Goal: Transaction & Acquisition: Purchase product/service

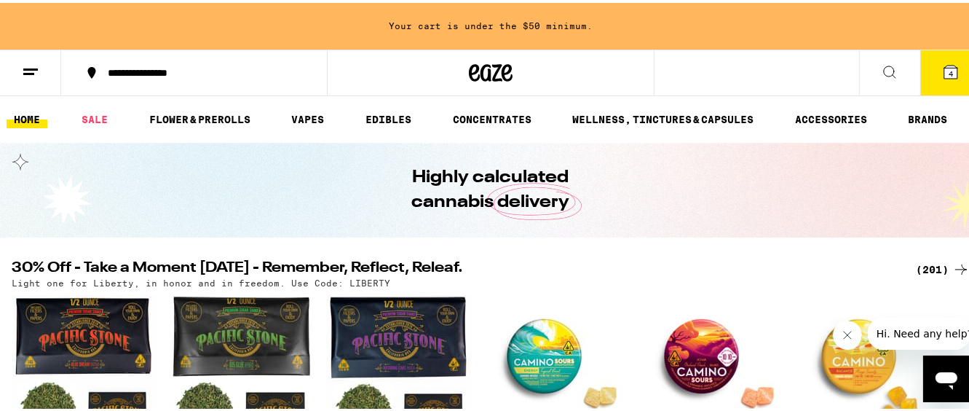
drag, startPoint x: 936, startPoint y: 69, endPoint x: 787, endPoint y: 250, distance: 234.4
click at [949, 68] on span "4" at bounding box center [951, 70] width 4 height 9
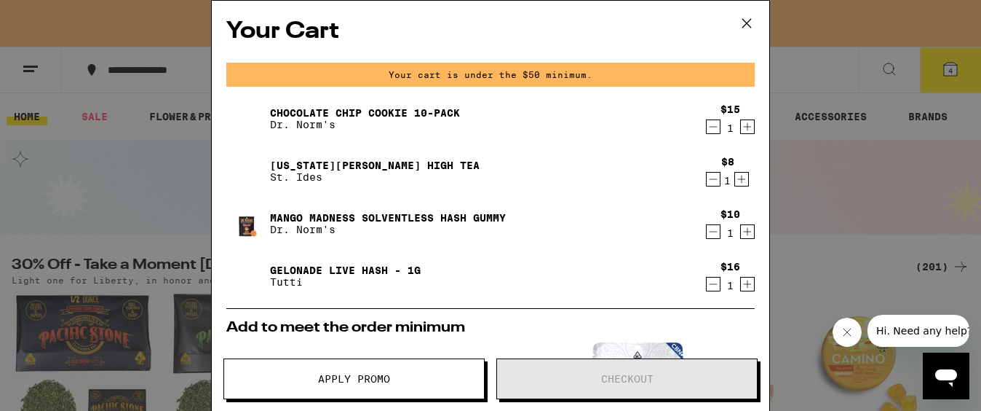
click at [744, 23] on icon at bounding box center [747, 23] width 22 height 22
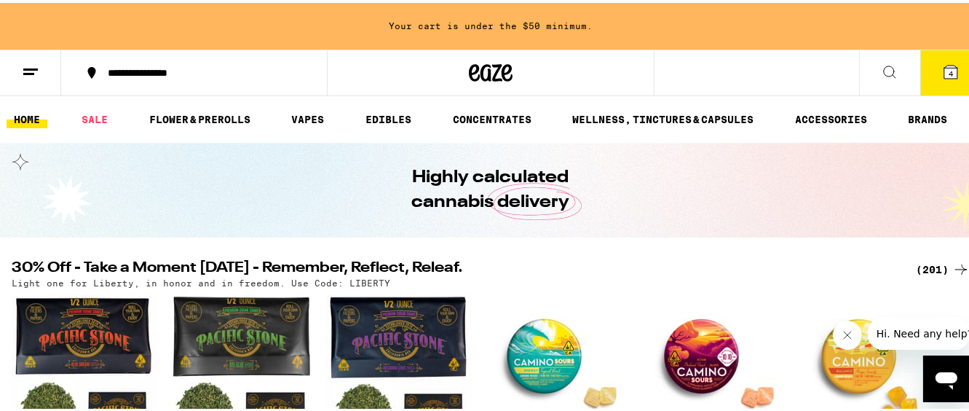
drag, startPoint x: 754, startPoint y: 162, endPoint x: 751, endPoint y: 264, distance: 102.0
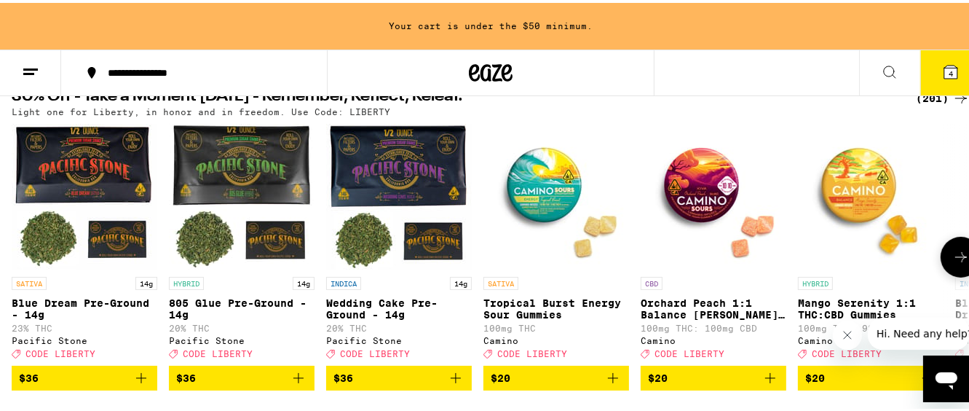
scroll to position [172, 0]
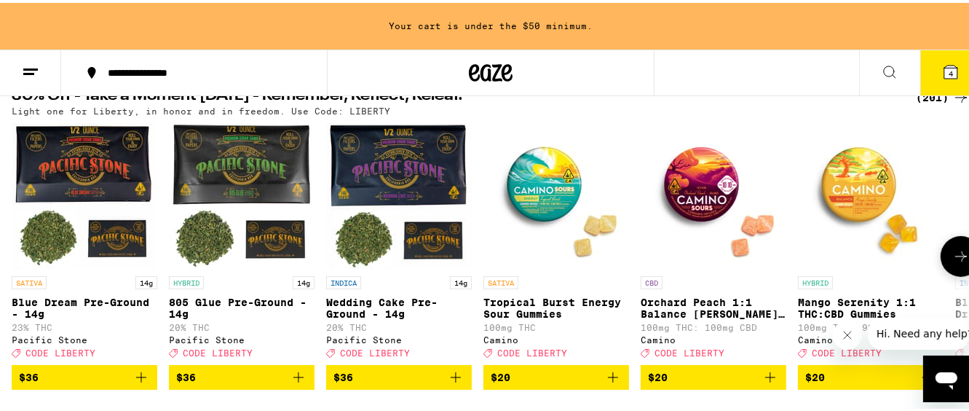
click at [952, 256] on icon at bounding box center [960, 253] width 17 height 17
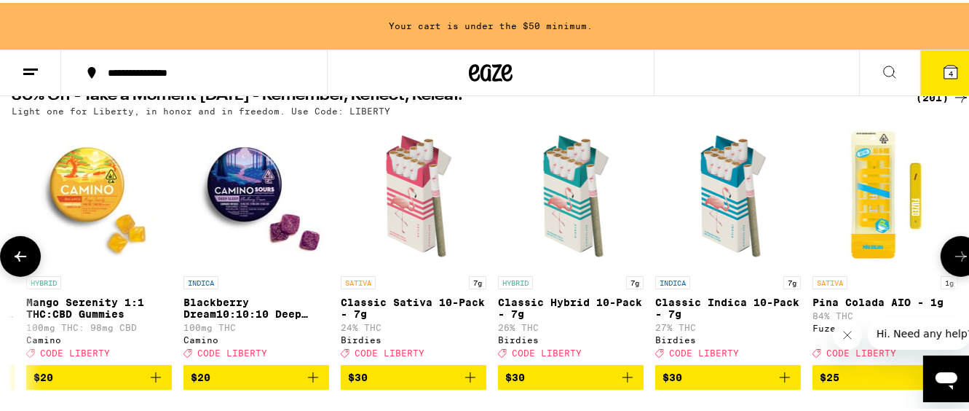
scroll to position [0, 786]
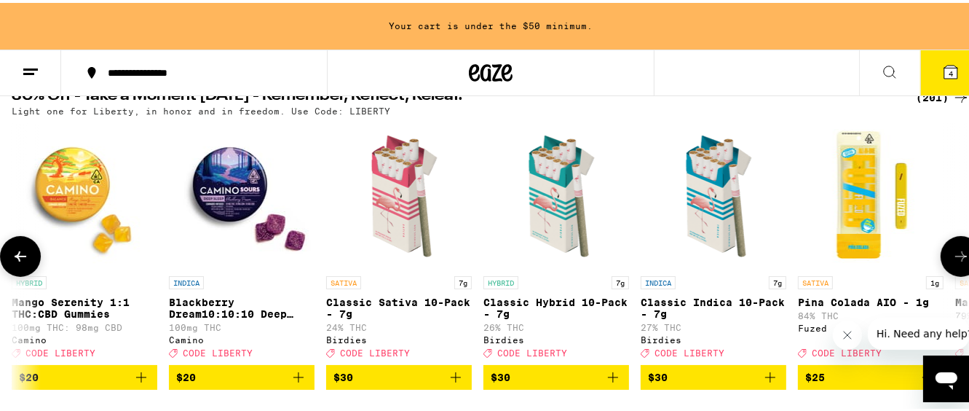
click at [952, 256] on icon at bounding box center [960, 253] width 17 height 17
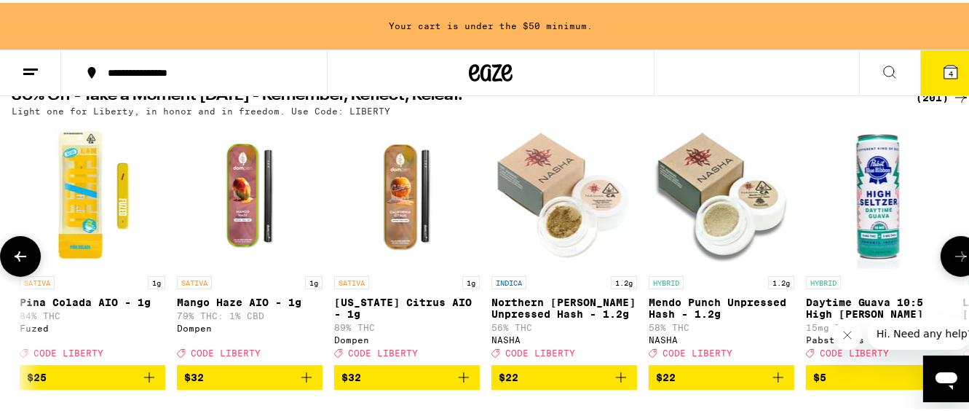
scroll to position [0, 1573]
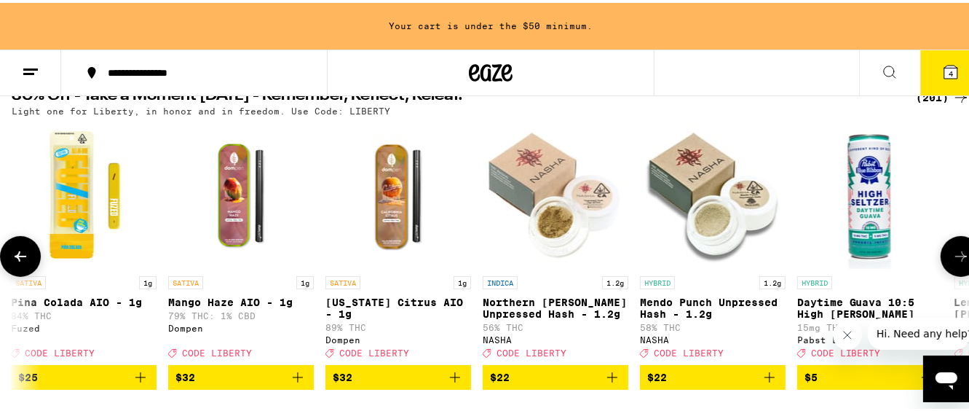
click at [952, 261] on icon at bounding box center [960, 253] width 17 height 17
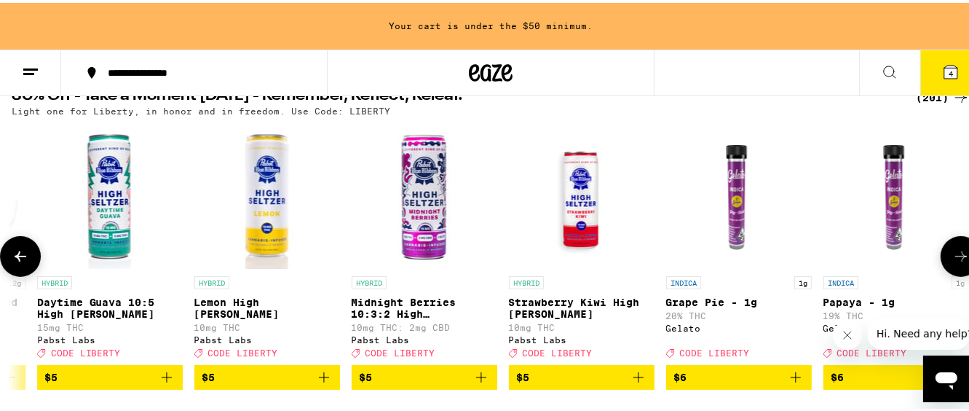
scroll to position [0, 2360]
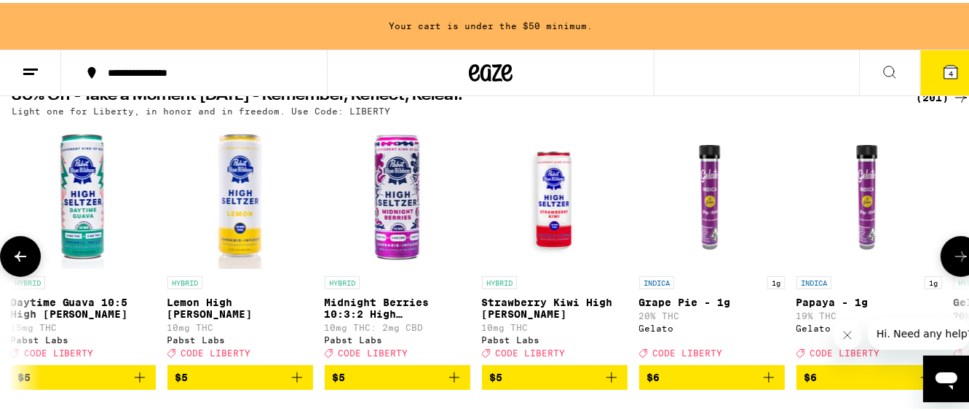
click at [952, 261] on icon at bounding box center [960, 253] width 17 height 17
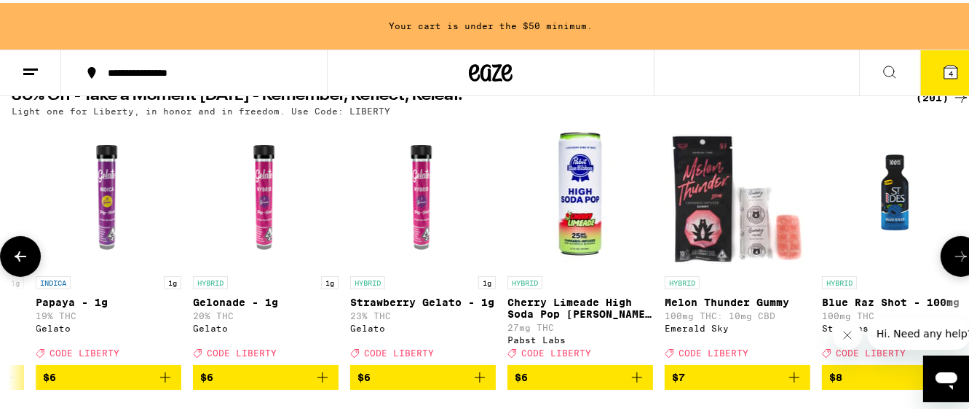
scroll to position [0, 3147]
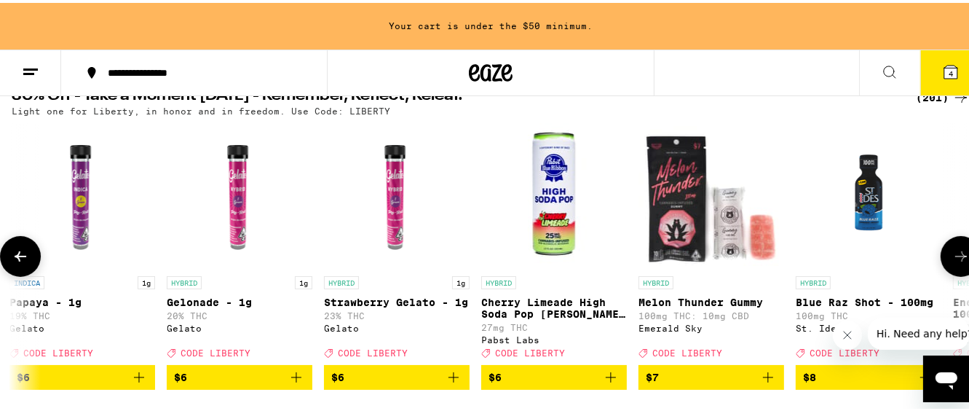
click at [952, 261] on icon at bounding box center [960, 253] width 17 height 17
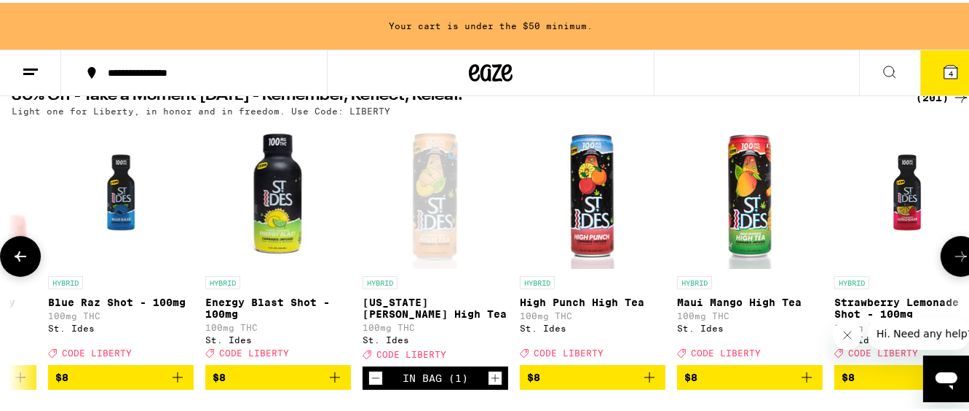
scroll to position [0, 3934]
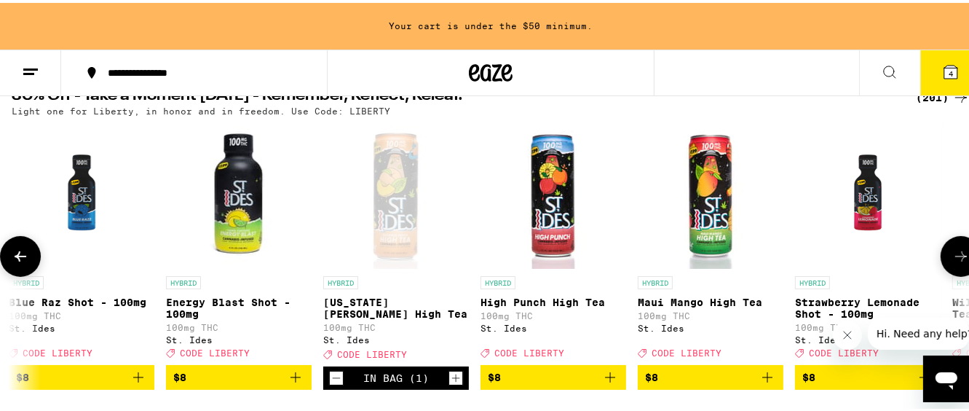
click at [952, 261] on icon at bounding box center [960, 253] width 17 height 17
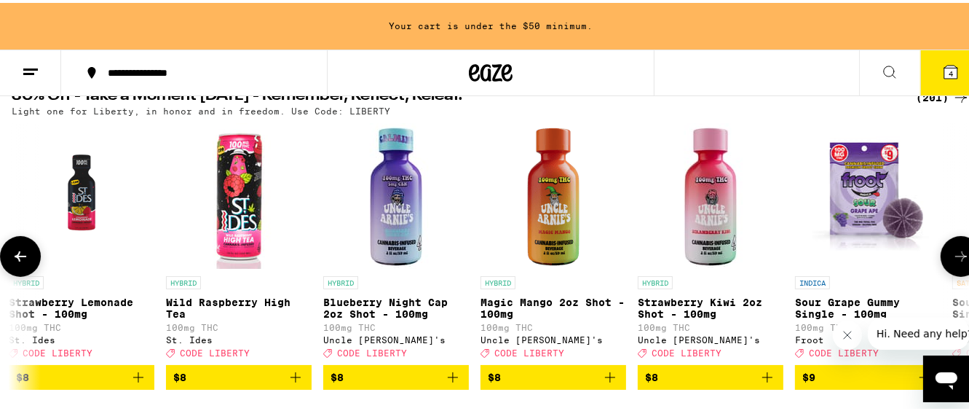
scroll to position [0, 4721]
click at [952, 261] on icon at bounding box center [960, 253] width 17 height 17
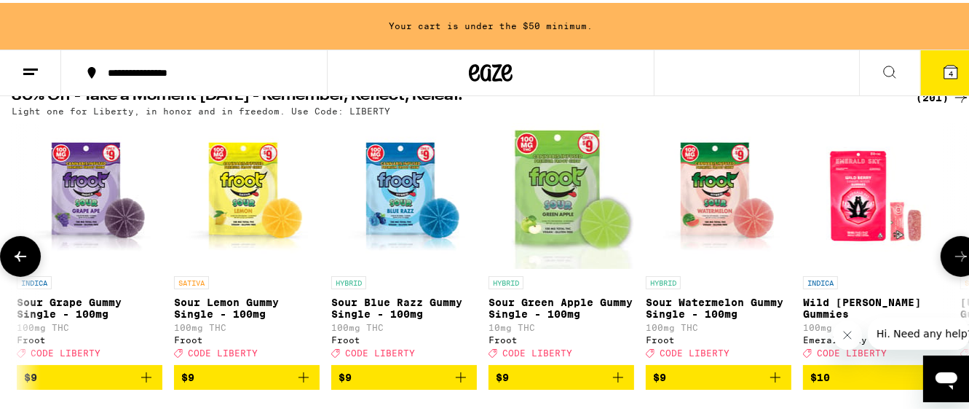
scroll to position [0, 5508]
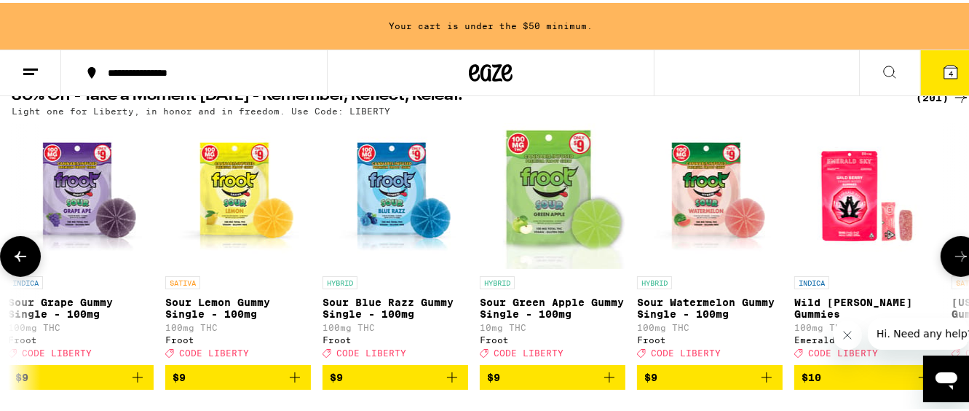
click at [952, 261] on icon at bounding box center [960, 253] width 17 height 17
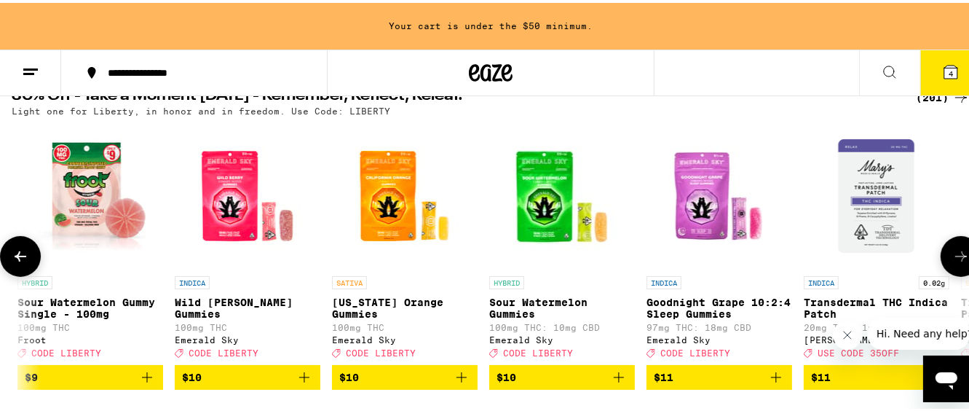
scroll to position [0, 6295]
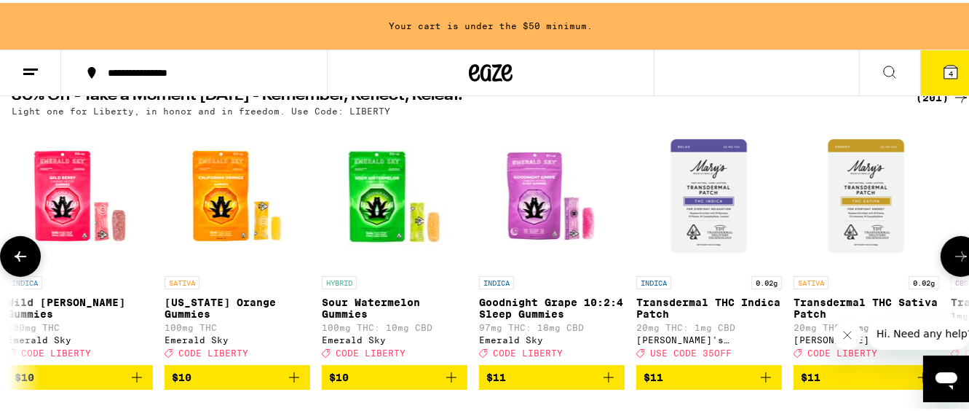
click at [952, 261] on icon at bounding box center [960, 253] width 17 height 17
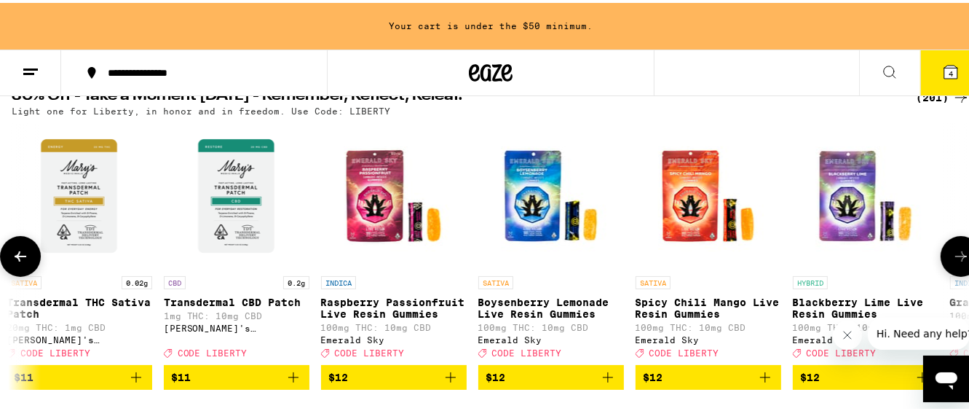
click at [952, 261] on icon at bounding box center [960, 253] width 17 height 17
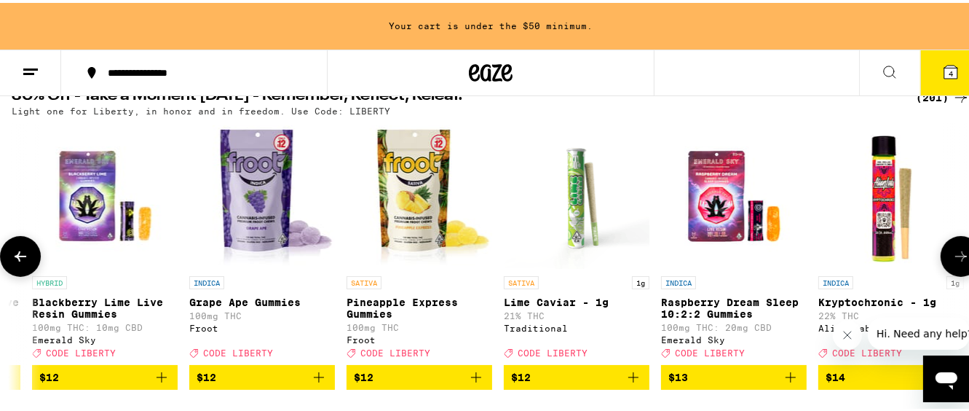
scroll to position [0, 7869]
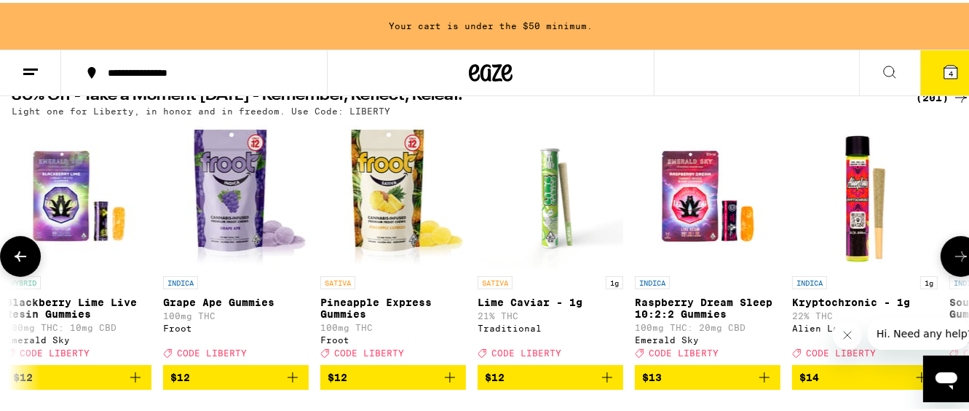
click at [952, 261] on icon at bounding box center [960, 253] width 17 height 17
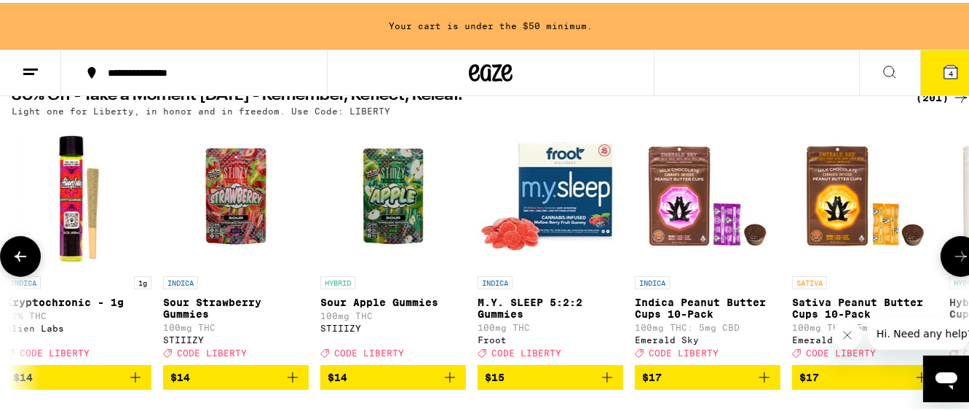
scroll to position [0, 8655]
click at [952, 261] on icon at bounding box center [960, 253] width 17 height 17
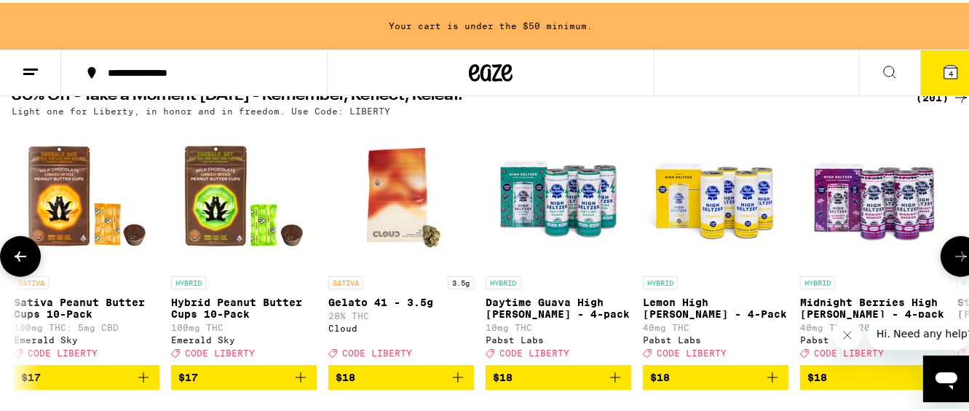
scroll to position [0, 9442]
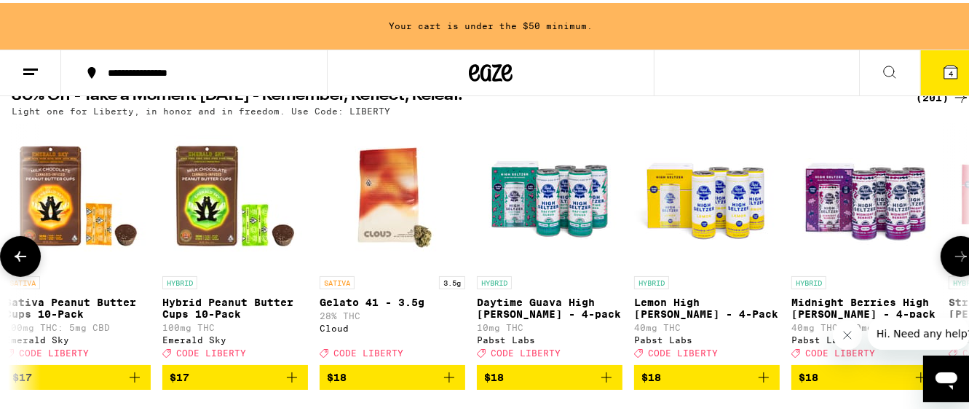
click at [952, 261] on icon at bounding box center [960, 253] width 17 height 17
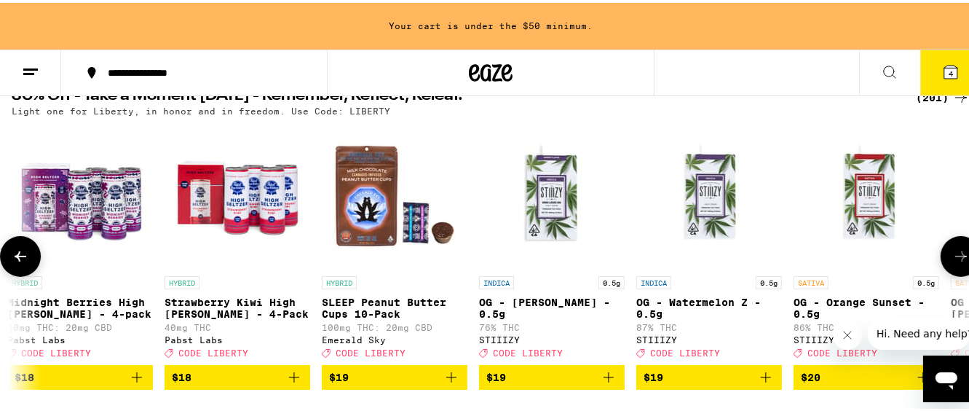
scroll to position [0, 10229]
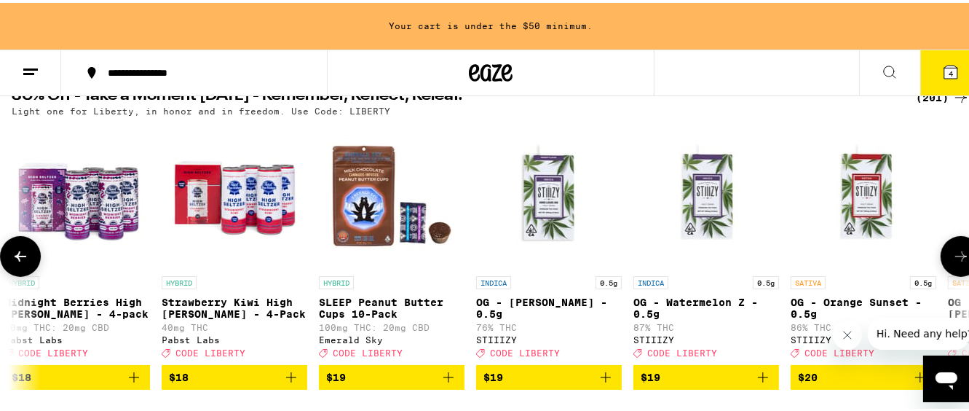
click at [952, 261] on icon at bounding box center [960, 253] width 17 height 17
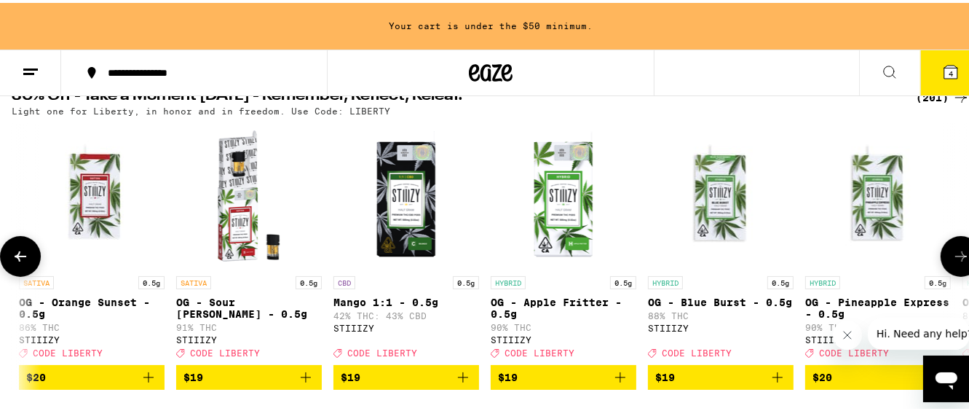
scroll to position [0, 11016]
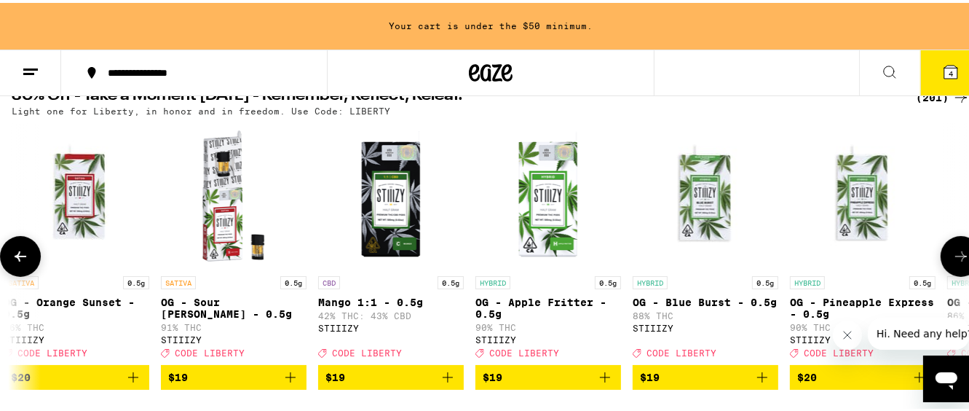
click at [952, 261] on icon at bounding box center [960, 253] width 17 height 17
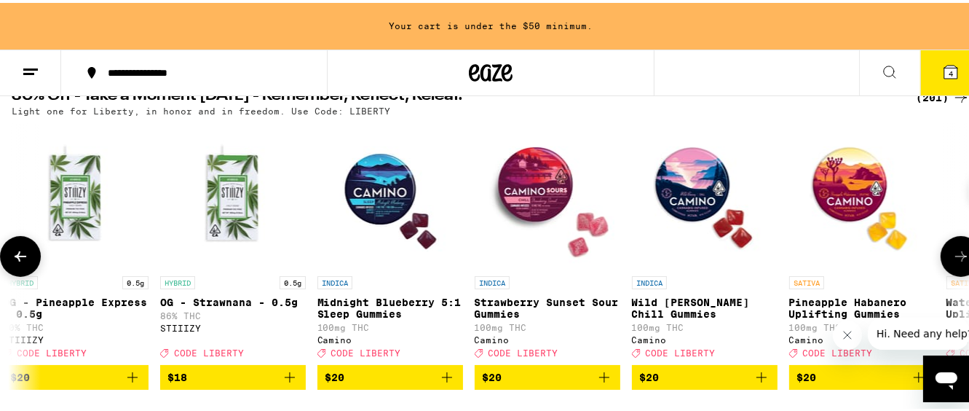
click at [952, 261] on icon at bounding box center [960, 253] width 17 height 17
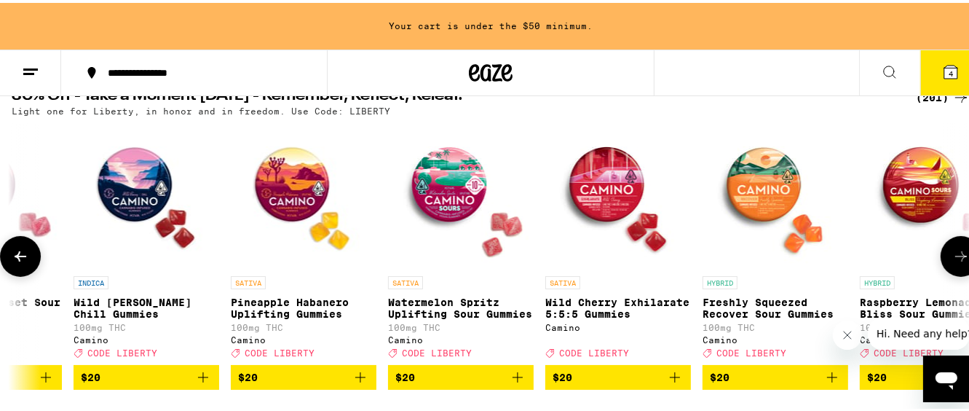
scroll to position [0, 12589]
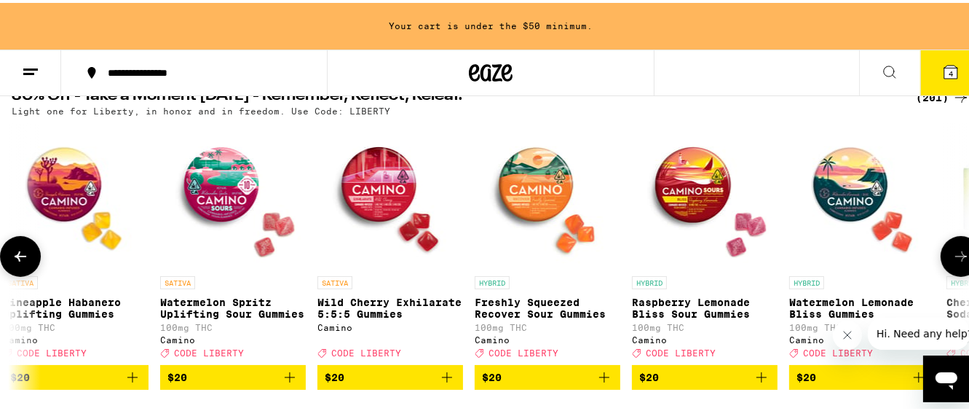
click at [952, 261] on icon at bounding box center [960, 253] width 17 height 17
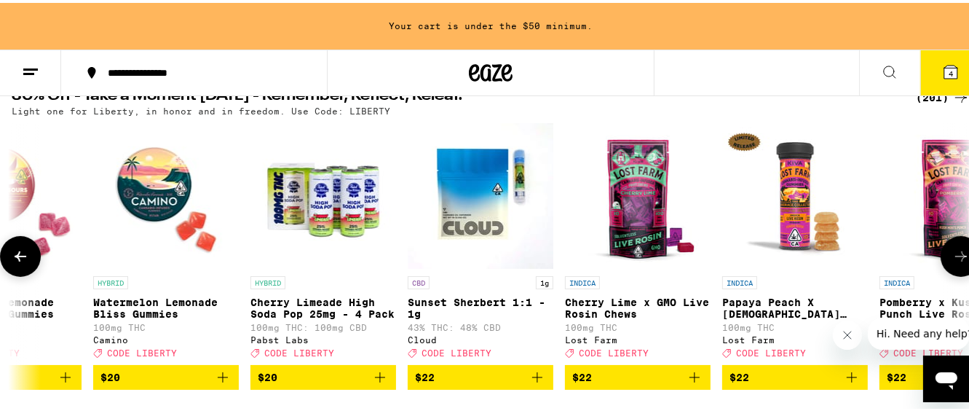
scroll to position [0, 13376]
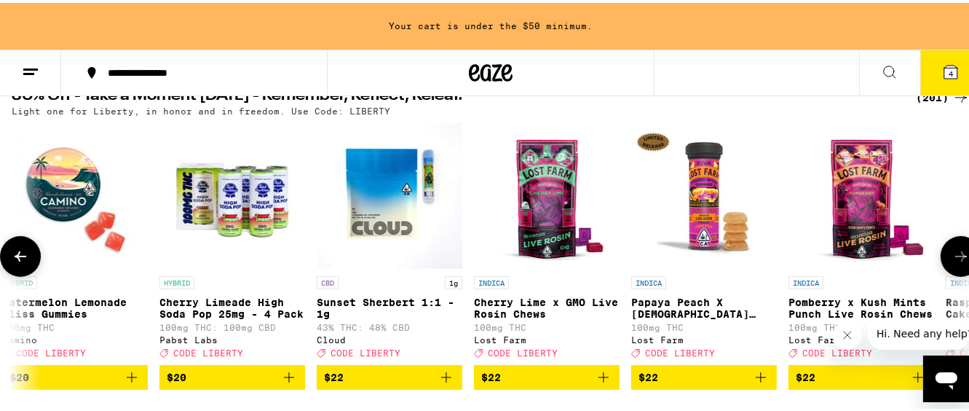
click at [952, 261] on icon at bounding box center [960, 253] width 17 height 17
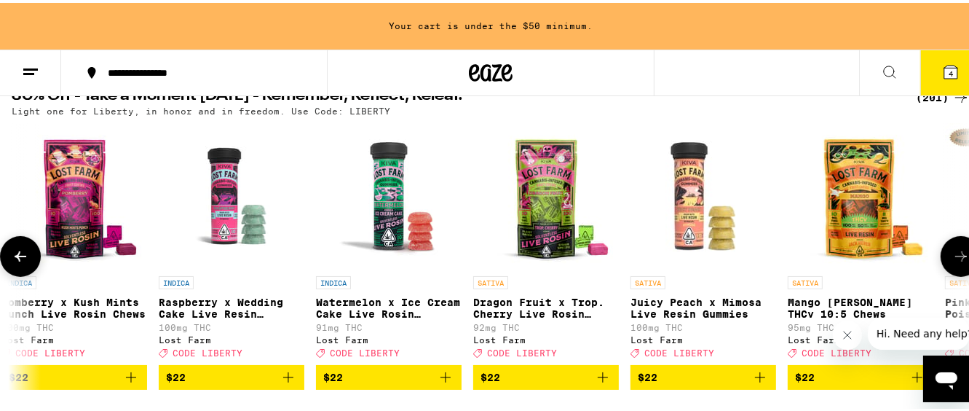
click at [952, 261] on icon at bounding box center [960, 253] width 17 height 17
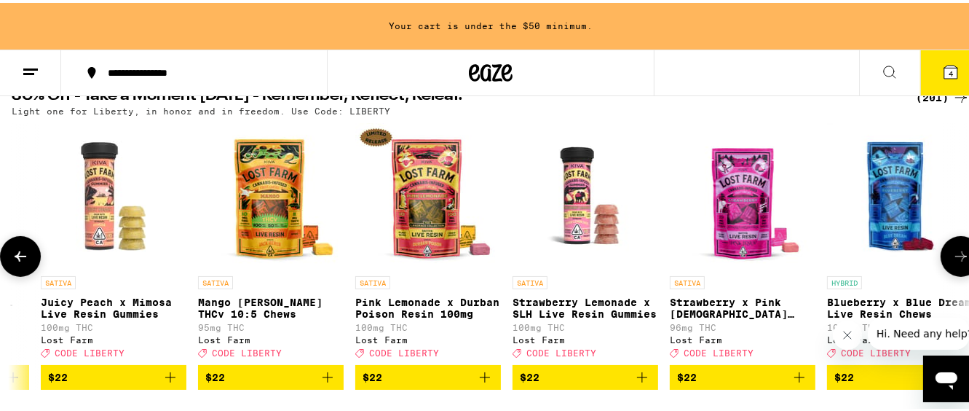
scroll to position [0, 14950]
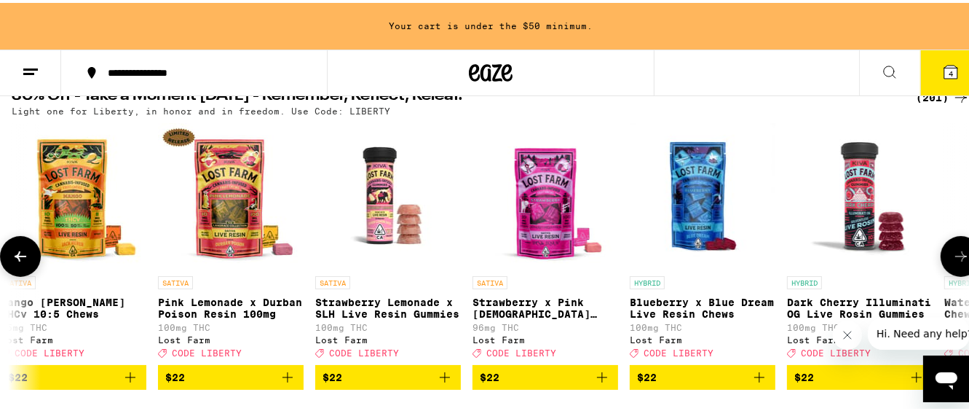
click at [952, 261] on icon at bounding box center [960, 253] width 17 height 17
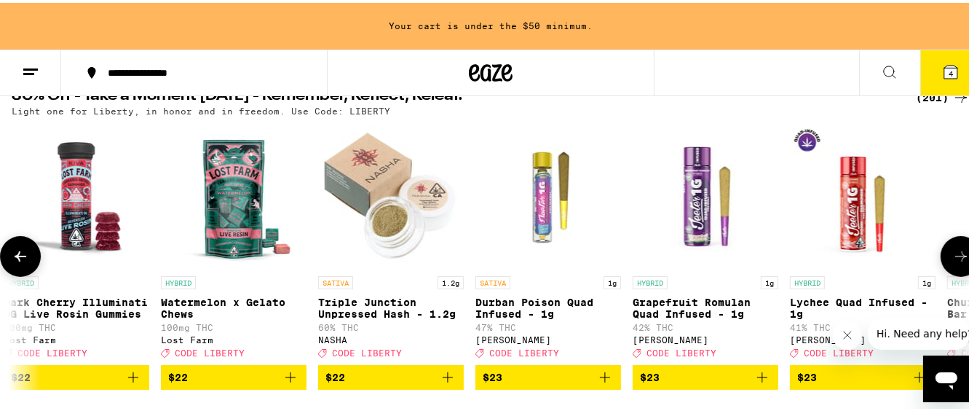
scroll to position [0, 15737]
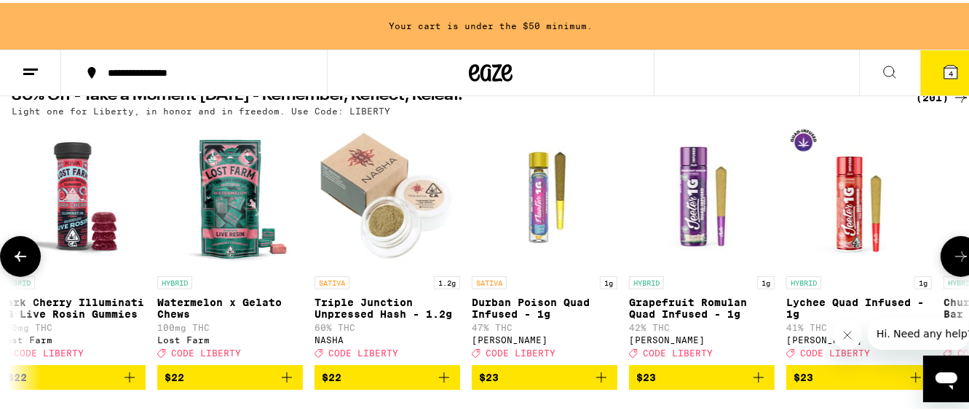
click at [952, 261] on icon at bounding box center [960, 253] width 17 height 17
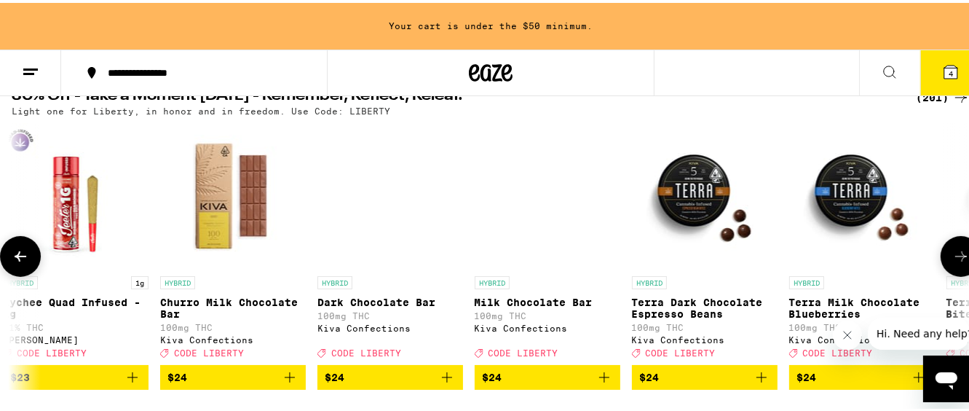
scroll to position [0, 16523]
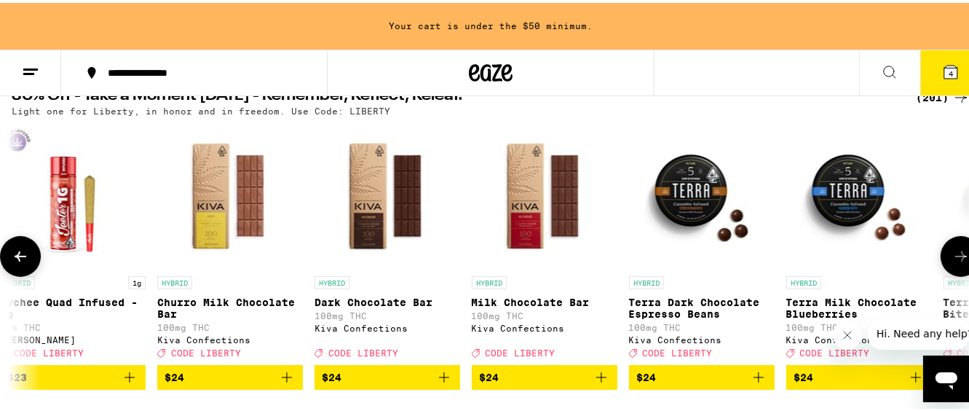
click at [952, 261] on icon at bounding box center [960, 253] width 17 height 17
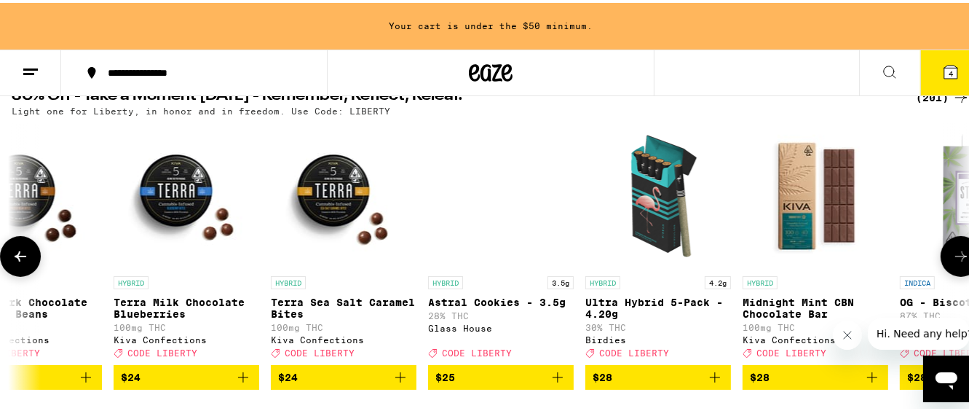
scroll to position [0, 17310]
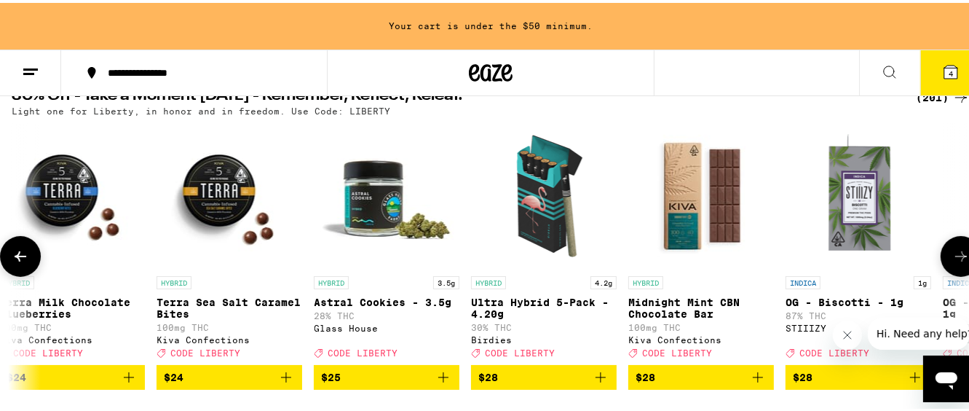
click at [952, 261] on icon at bounding box center [960, 253] width 17 height 17
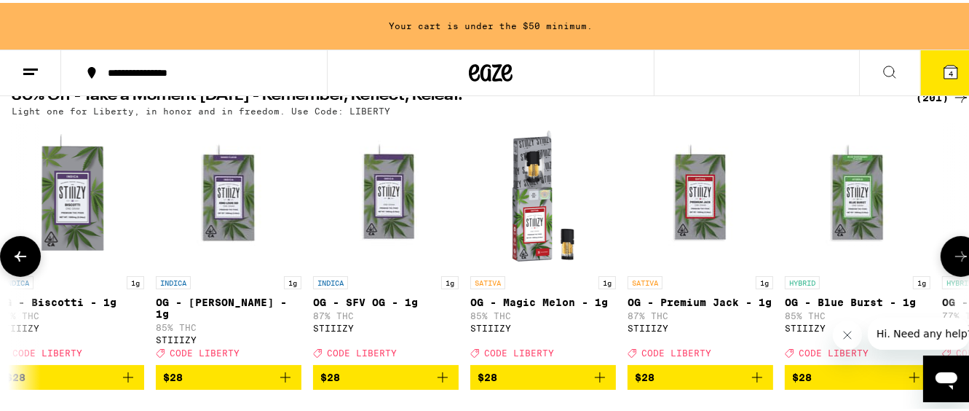
click at [952, 261] on icon at bounding box center [960, 253] width 17 height 17
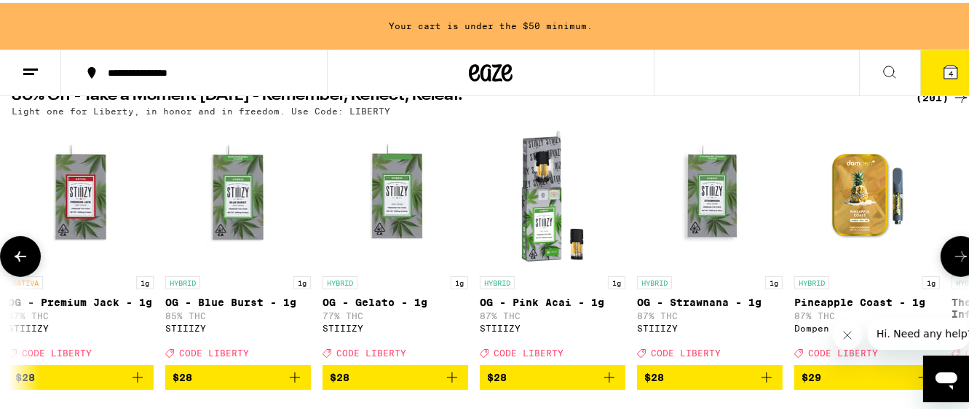
scroll to position [0, 18884]
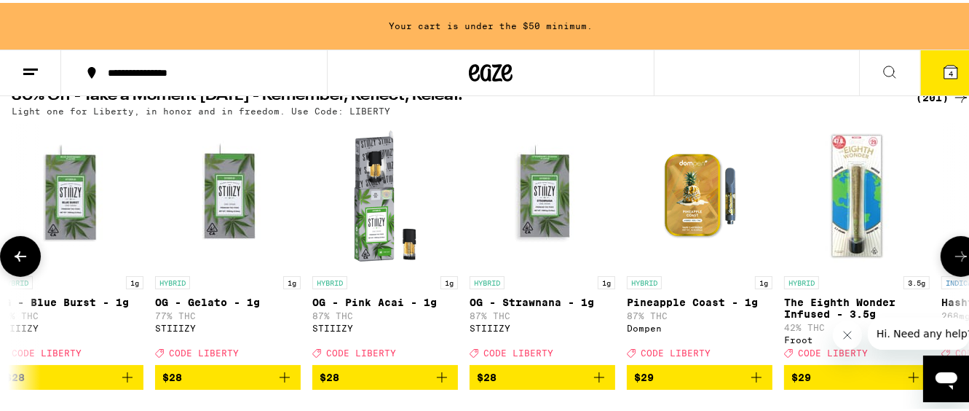
click at [952, 261] on icon at bounding box center [960, 253] width 17 height 17
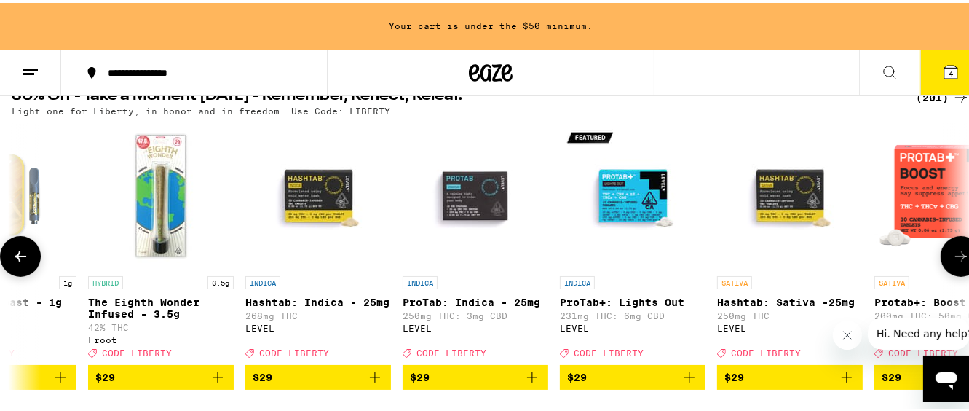
scroll to position [0, 19671]
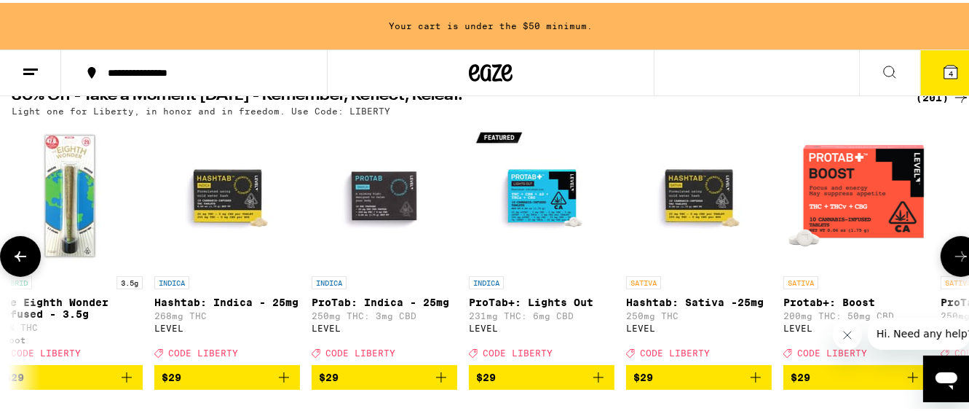
click at [952, 261] on icon at bounding box center [960, 253] width 17 height 17
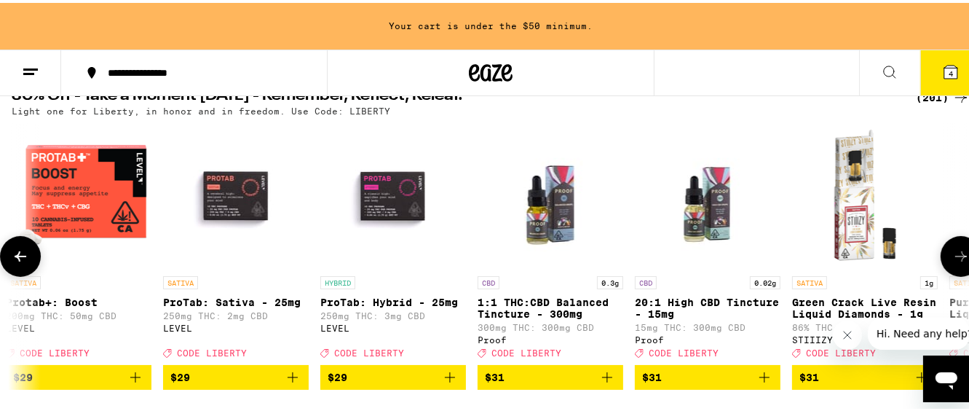
scroll to position [0, 20458]
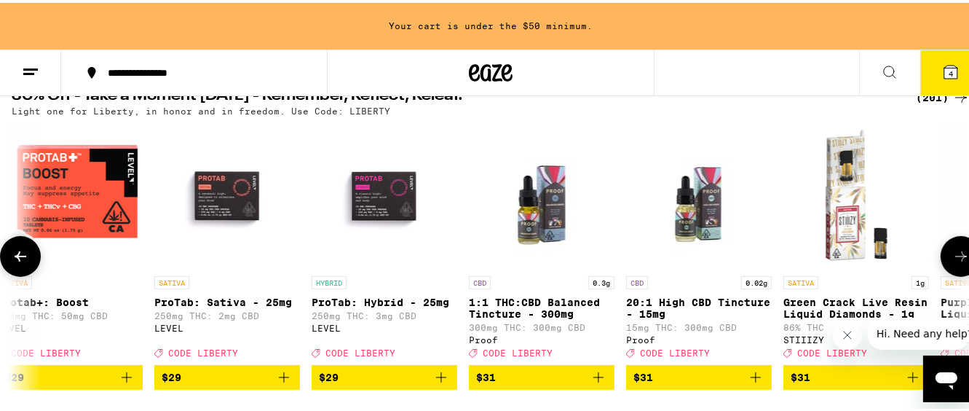
click at [952, 261] on icon at bounding box center [960, 253] width 17 height 17
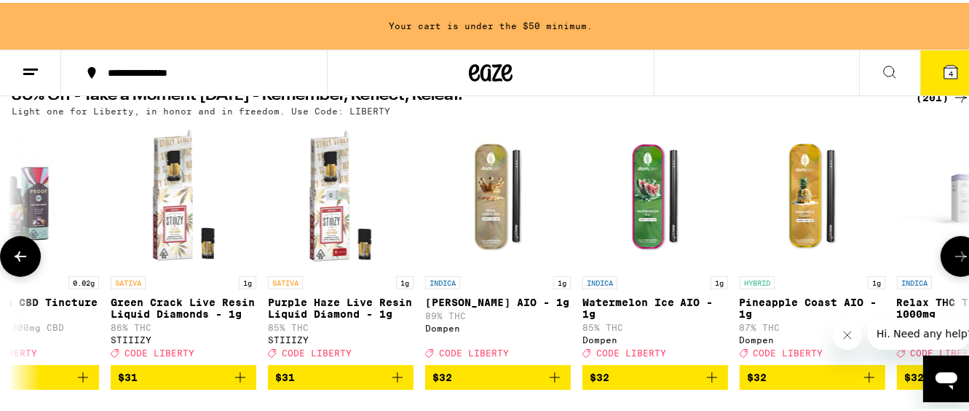
scroll to position [0, 21245]
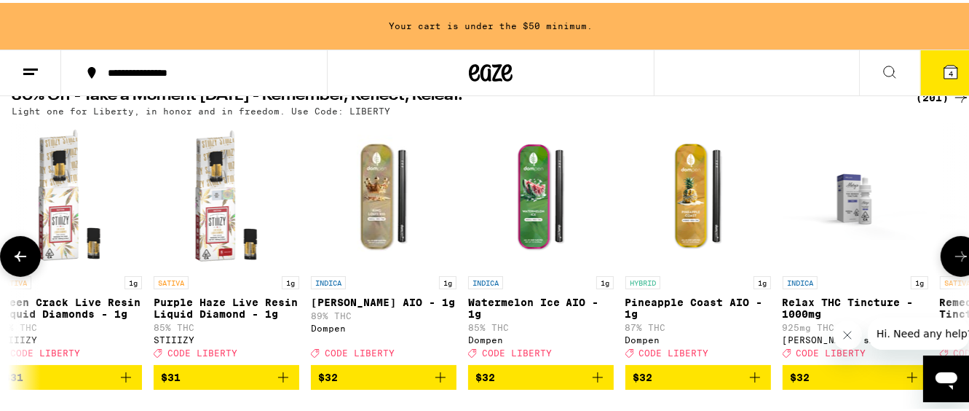
click at [952, 261] on icon at bounding box center [960, 253] width 17 height 17
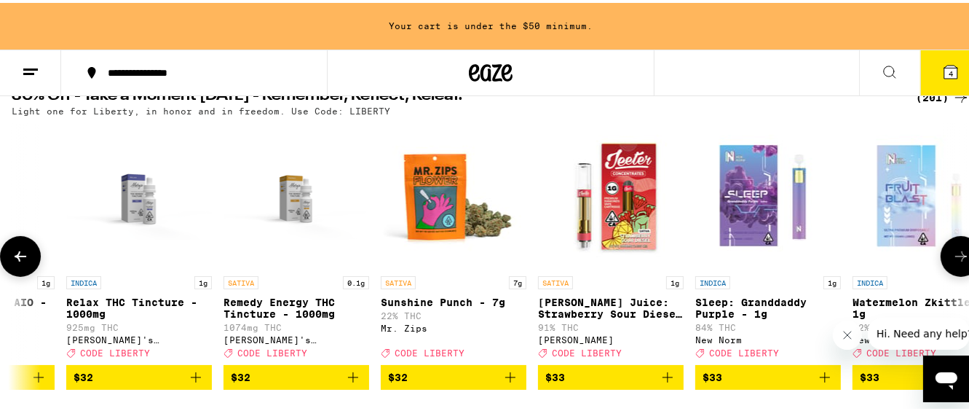
scroll to position [0, 22032]
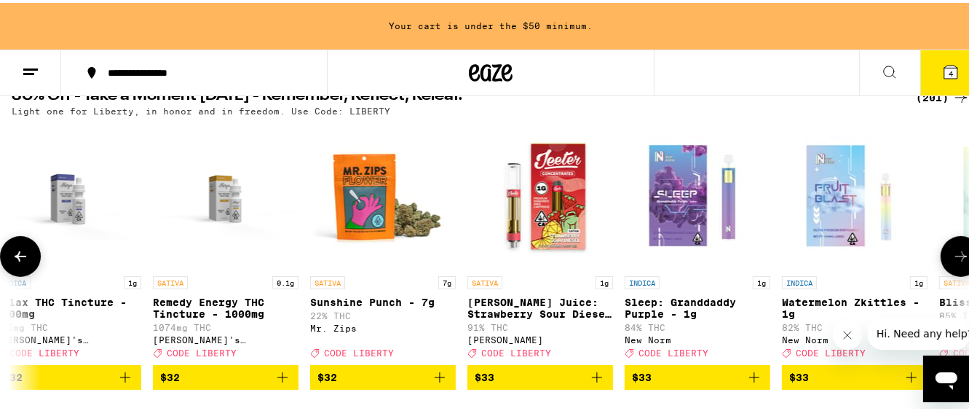
click at [952, 261] on icon at bounding box center [960, 253] width 17 height 17
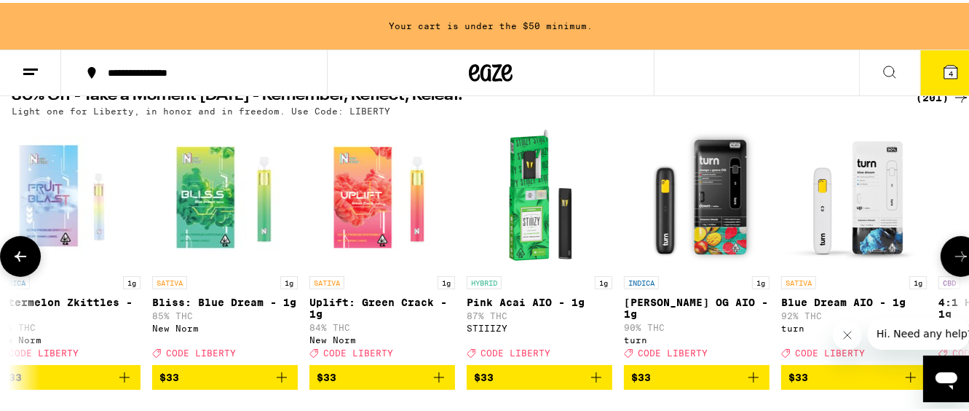
click at [952, 261] on icon at bounding box center [960, 253] width 17 height 17
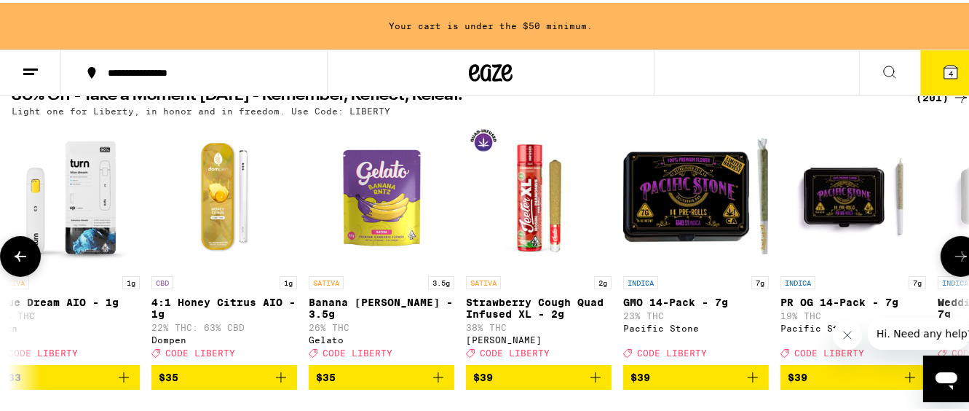
click at [952, 261] on icon at bounding box center [960, 253] width 17 height 17
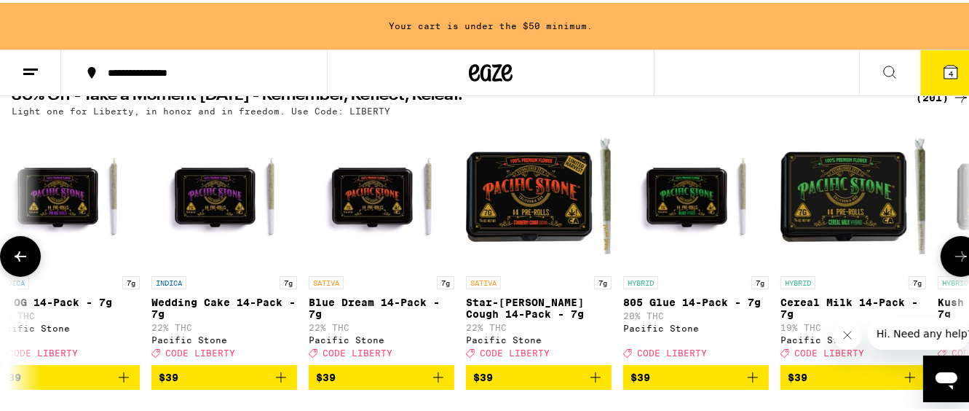
click at [952, 261] on icon at bounding box center [960, 253] width 17 height 17
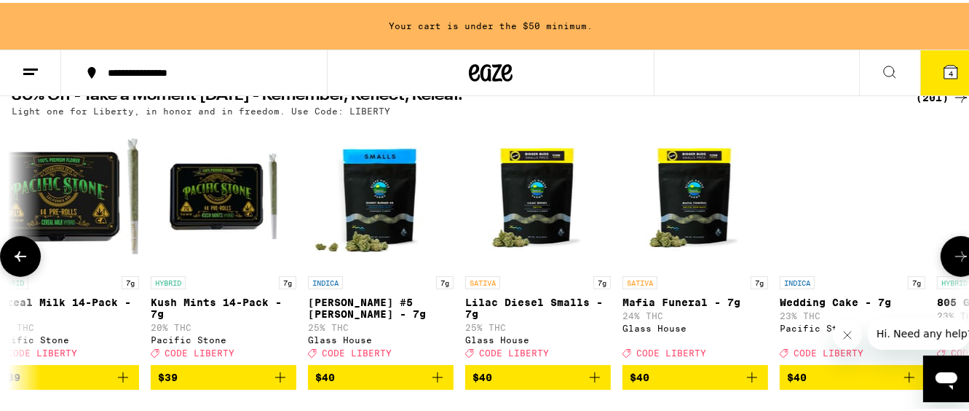
click at [952, 261] on icon at bounding box center [960, 253] width 17 height 17
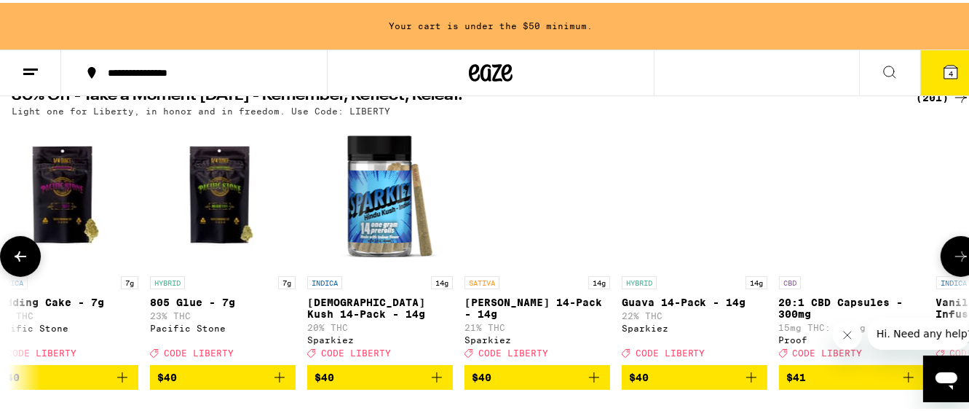
click at [952, 261] on icon at bounding box center [960, 253] width 17 height 17
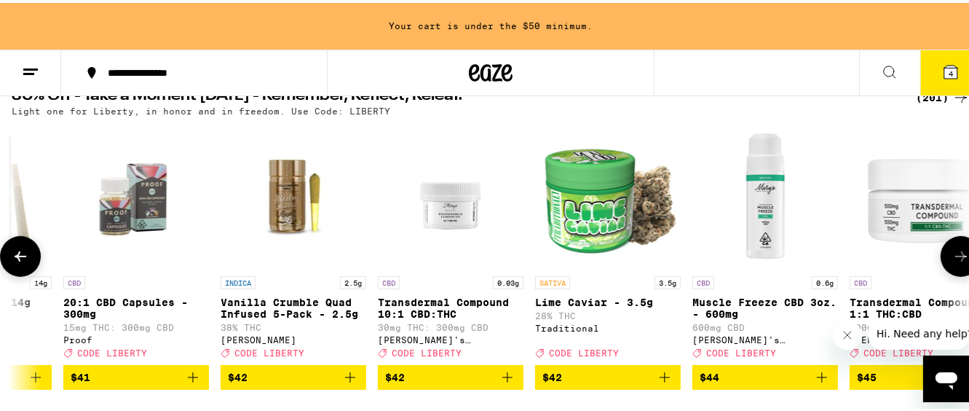
scroll to position [0, 26753]
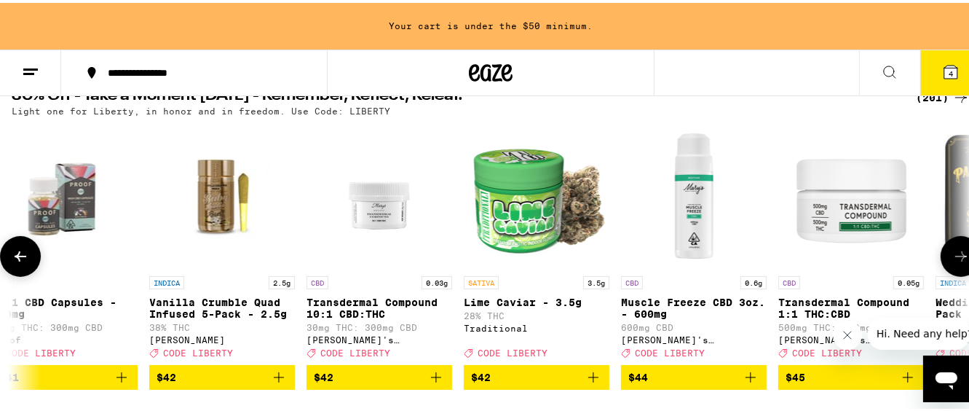
click at [952, 261] on icon at bounding box center [960, 253] width 17 height 17
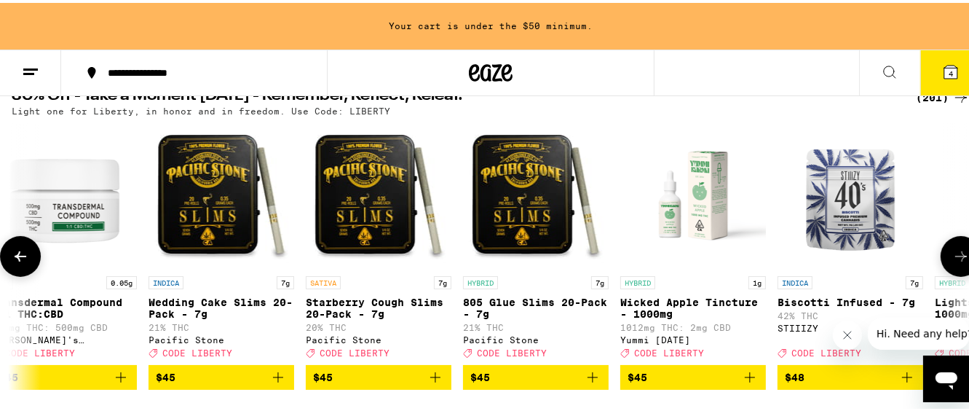
click at [952, 261] on icon at bounding box center [960, 253] width 17 height 17
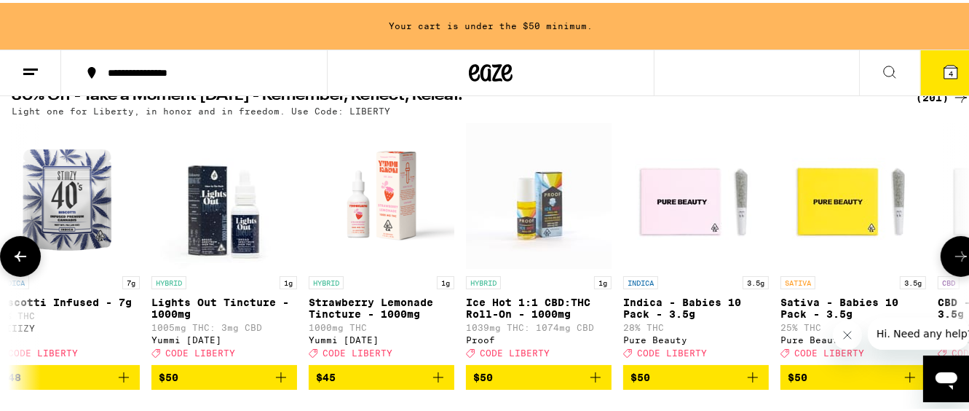
scroll to position [0, 28326]
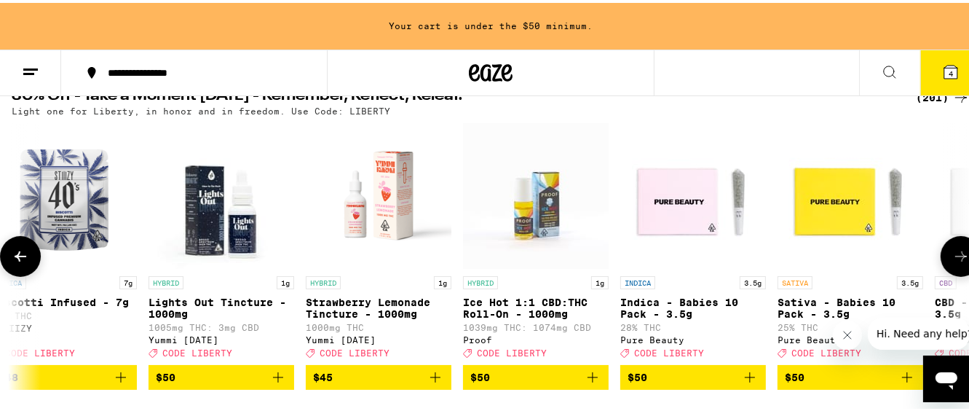
click at [952, 261] on icon at bounding box center [960, 253] width 17 height 17
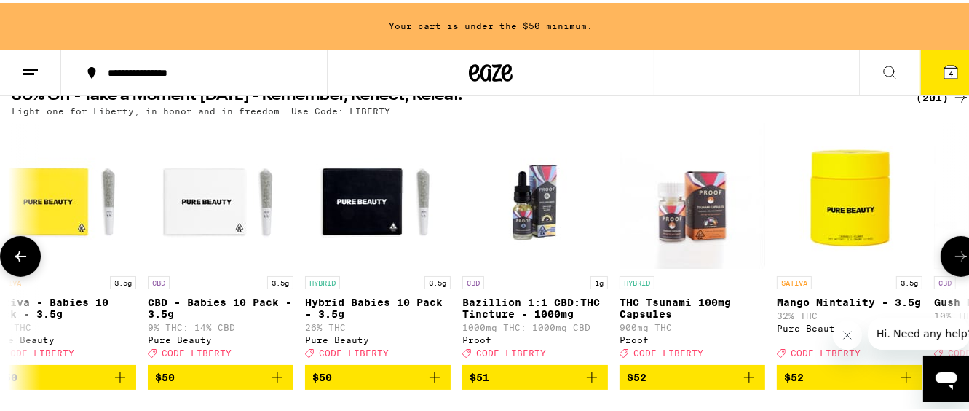
click at [952, 261] on icon at bounding box center [960, 253] width 17 height 17
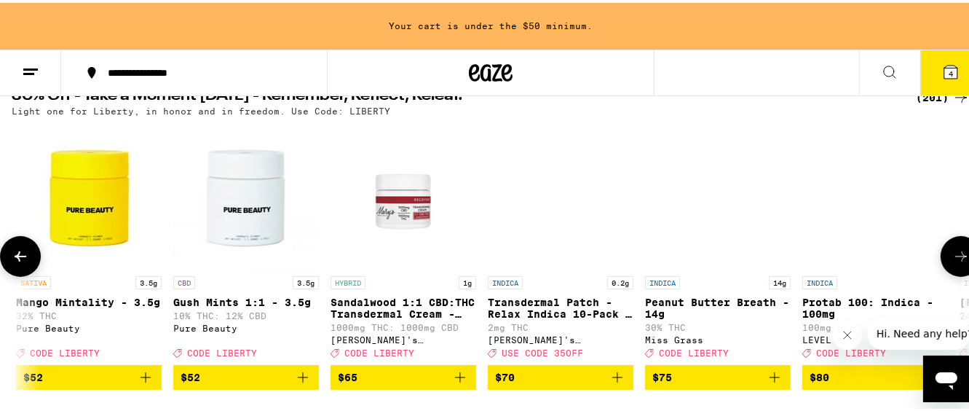
scroll to position [0, 29900]
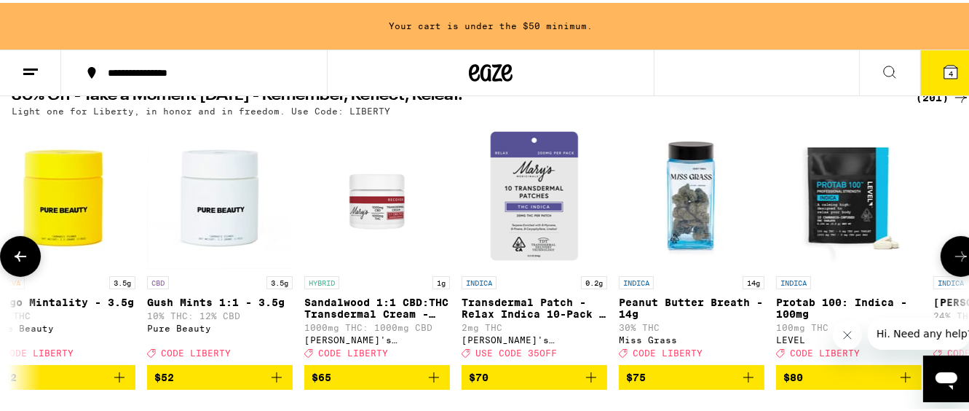
click at [952, 261] on icon at bounding box center [960, 253] width 17 height 17
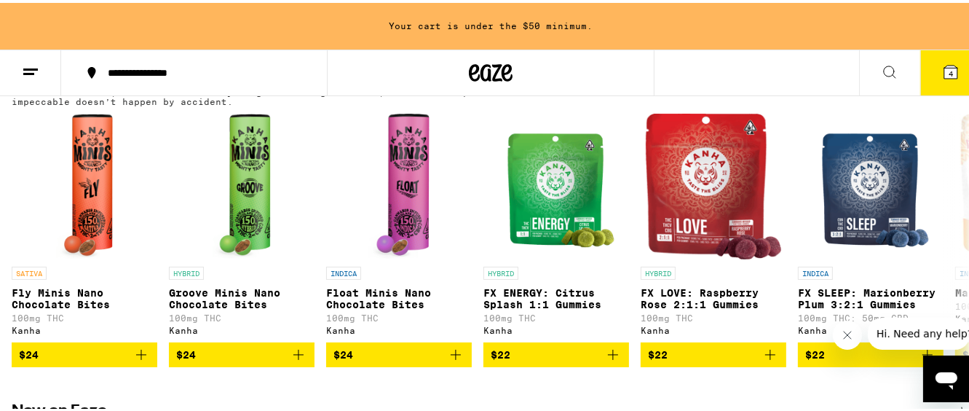
scroll to position [869, 0]
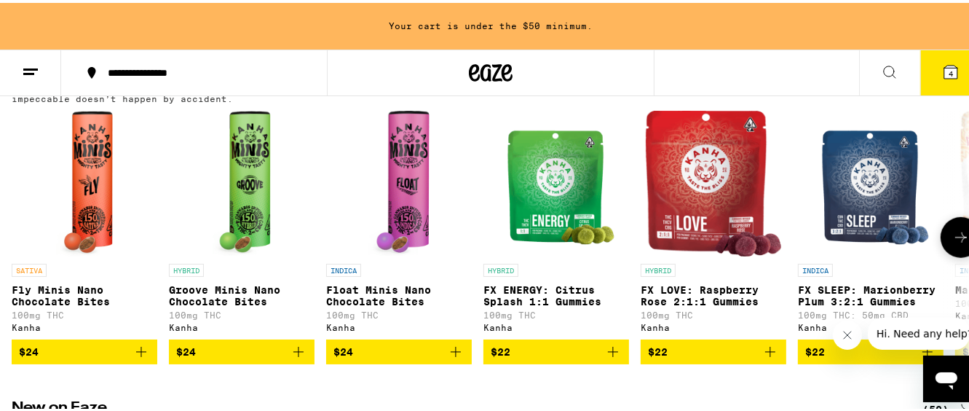
click at [955, 255] on button at bounding box center [961, 234] width 41 height 41
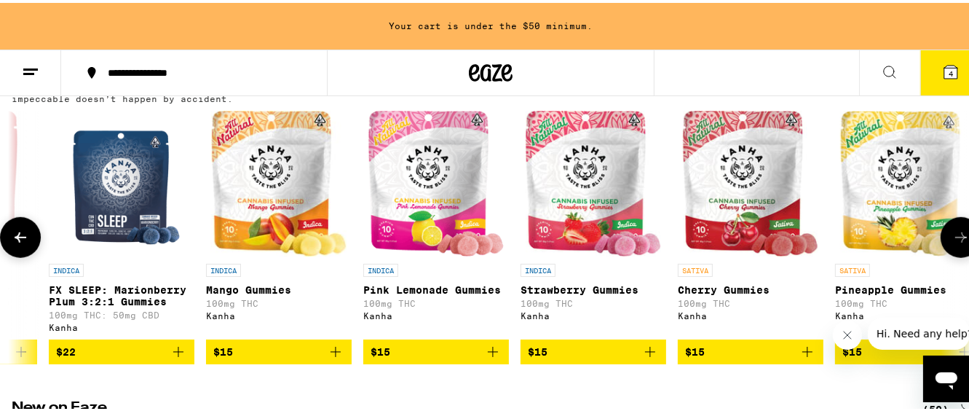
scroll to position [0, 786]
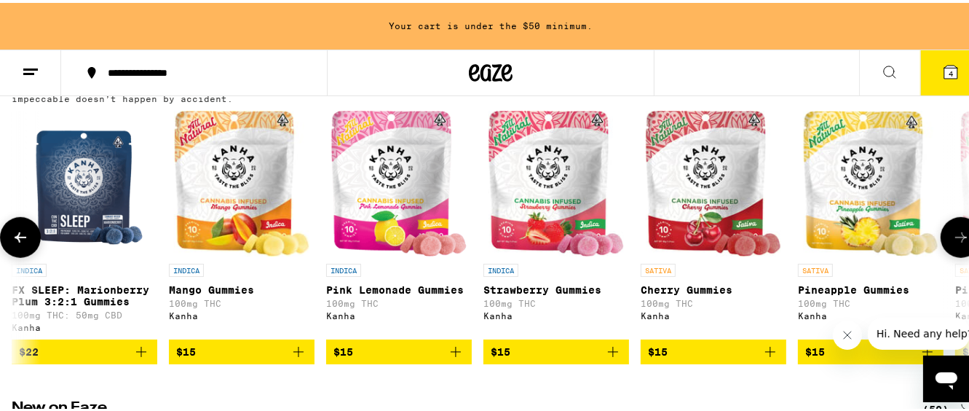
click at [964, 255] on button at bounding box center [961, 234] width 41 height 41
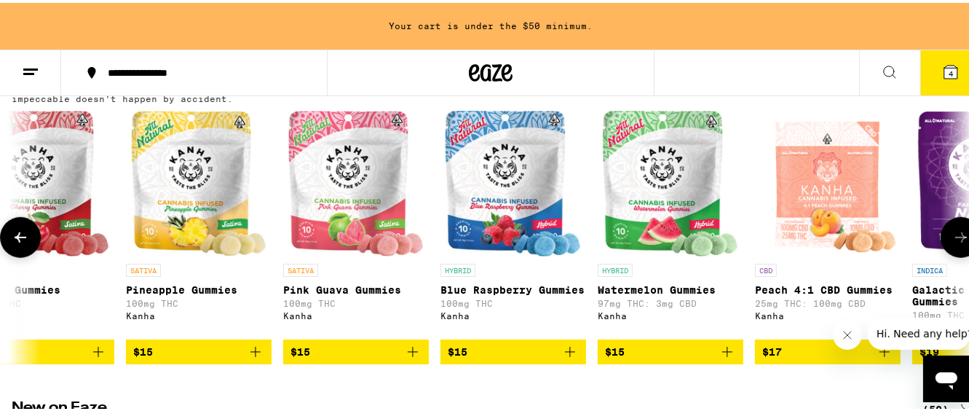
scroll to position [0, 1573]
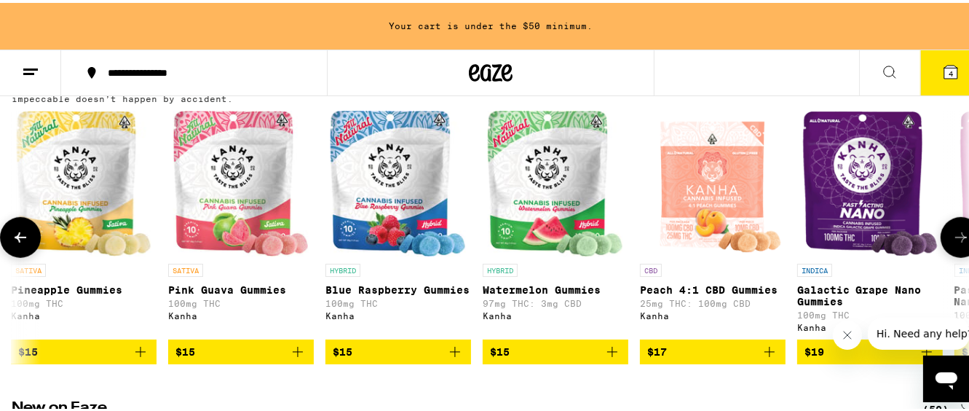
click at [952, 243] on icon at bounding box center [960, 234] width 17 height 17
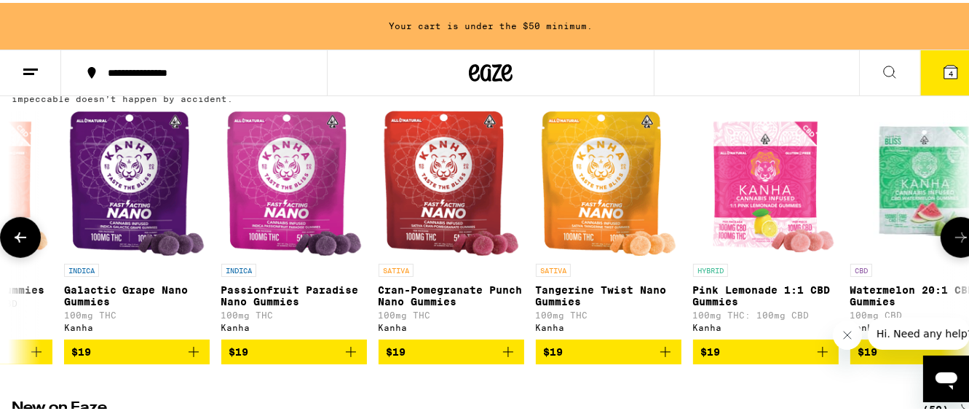
scroll to position [0, 2360]
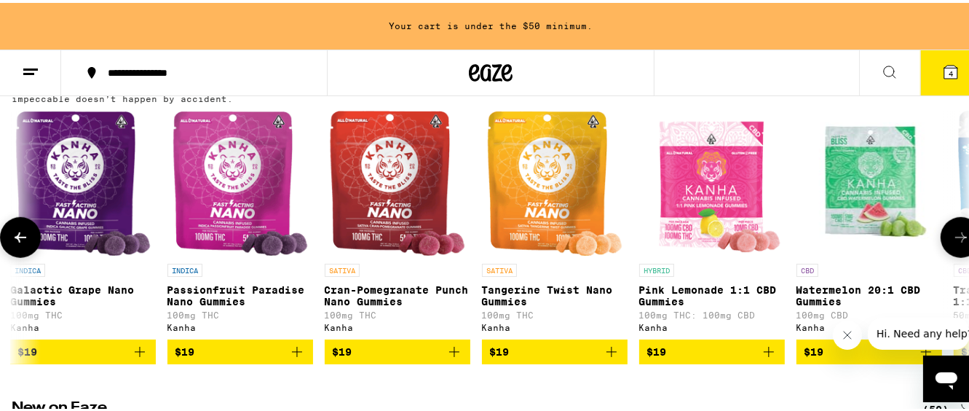
click at [952, 243] on icon at bounding box center [960, 234] width 17 height 17
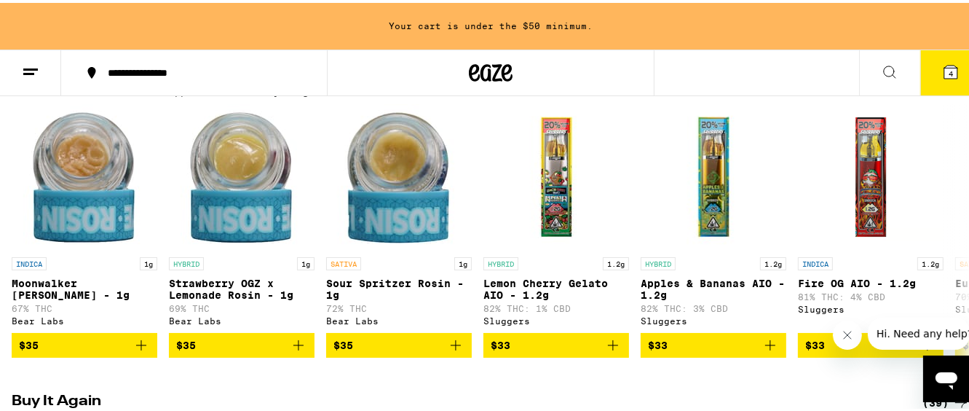
scroll to position [1203, 0]
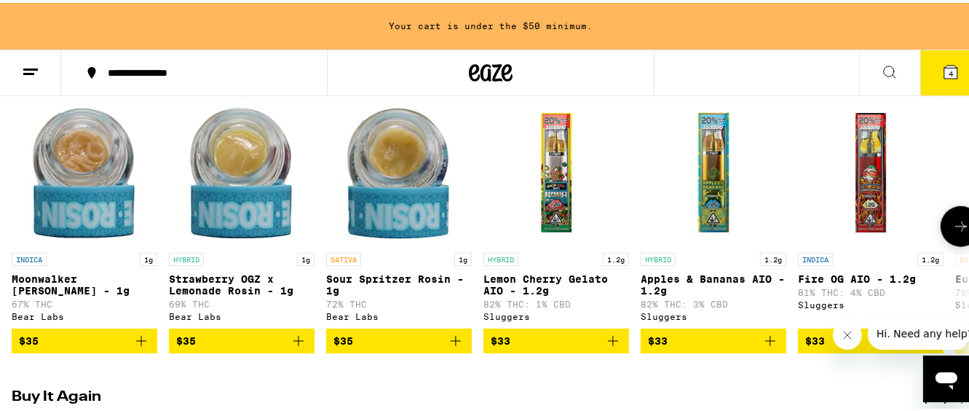
click at [952, 232] on icon at bounding box center [960, 223] width 17 height 17
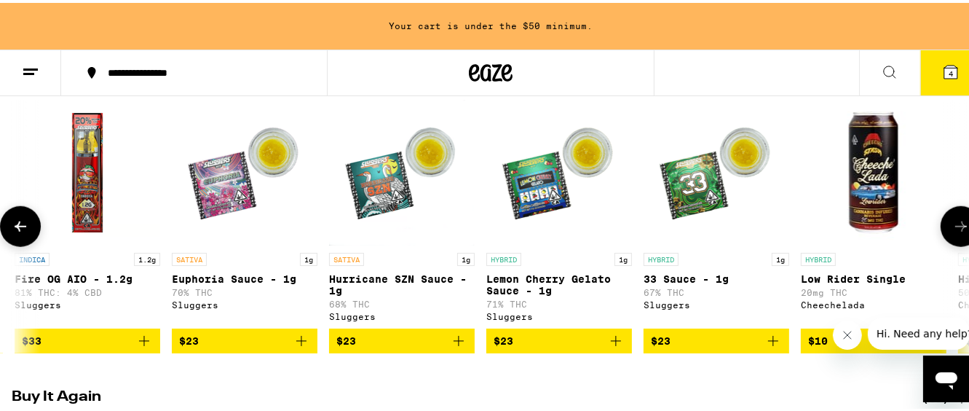
scroll to position [0, 786]
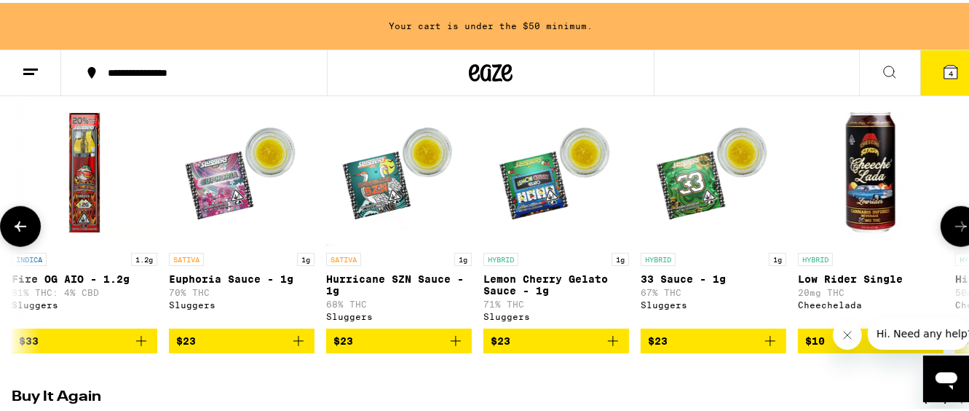
click at [952, 232] on icon at bounding box center [960, 223] width 17 height 17
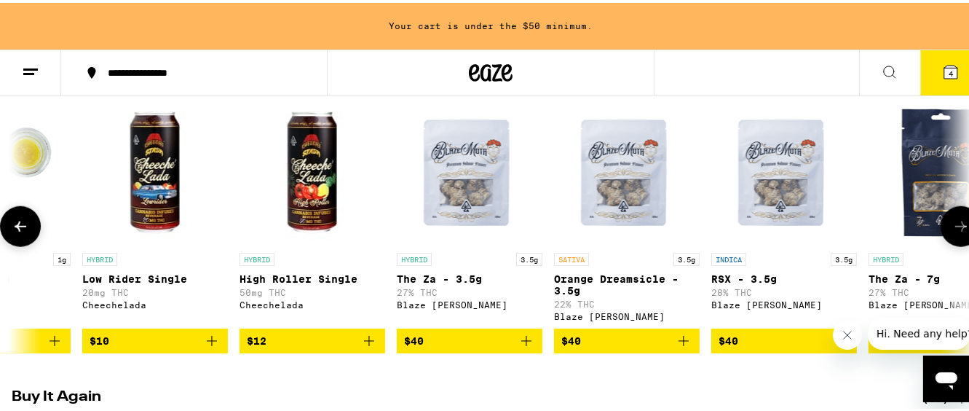
scroll to position [0, 1573]
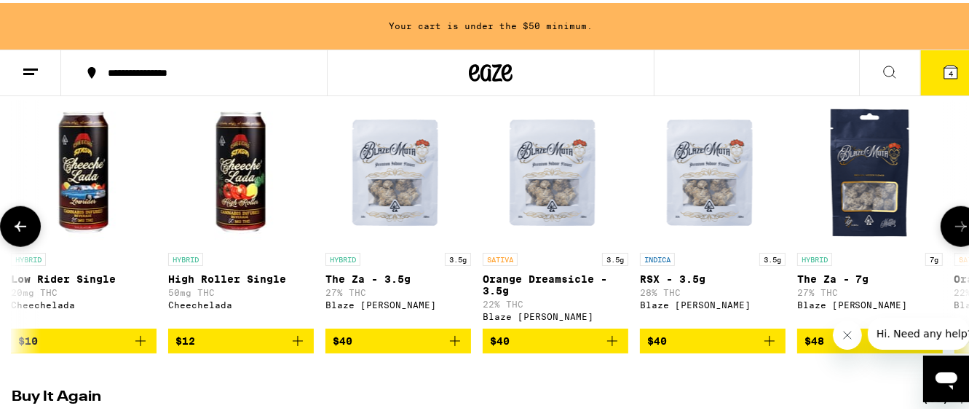
click at [952, 232] on icon at bounding box center [960, 223] width 17 height 17
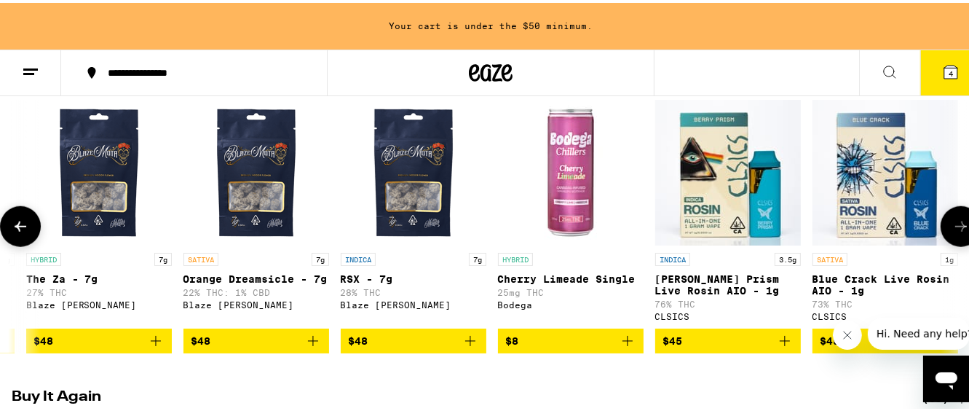
scroll to position [0, 2360]
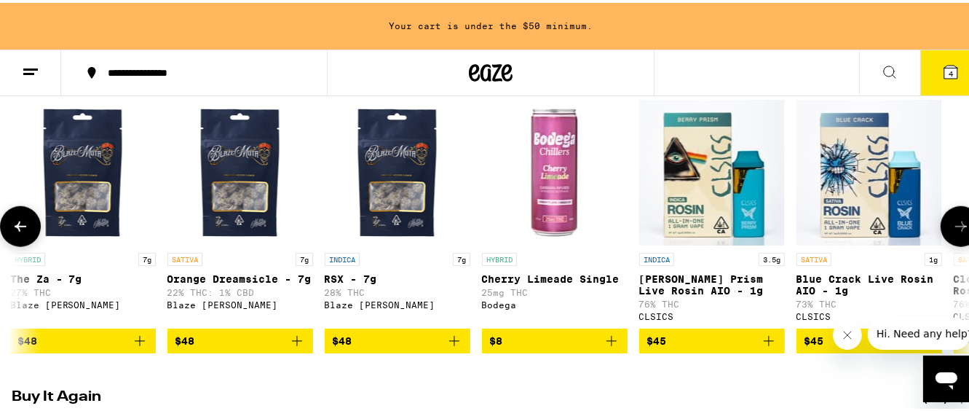
click at [952, 232] on icon at bounding box center [960, 223] width 17 height 17
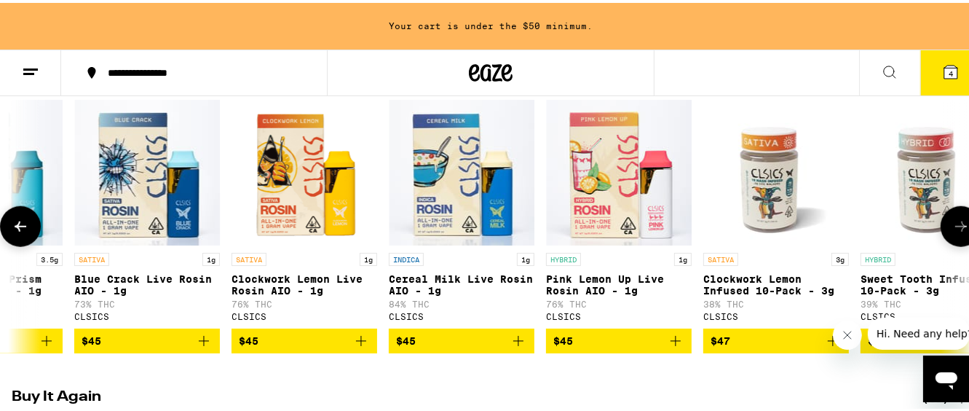
scroll to position [0, 3147]
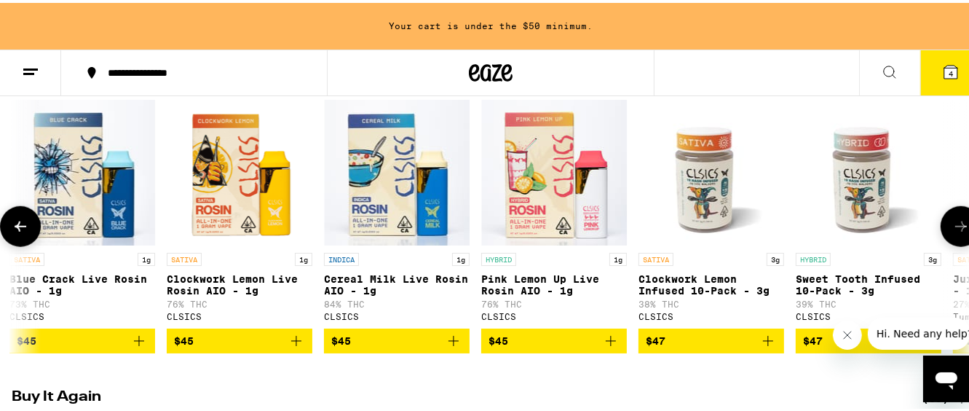
click at [952, 232] on icon at bounding box center [960, 223] width 17 height 17
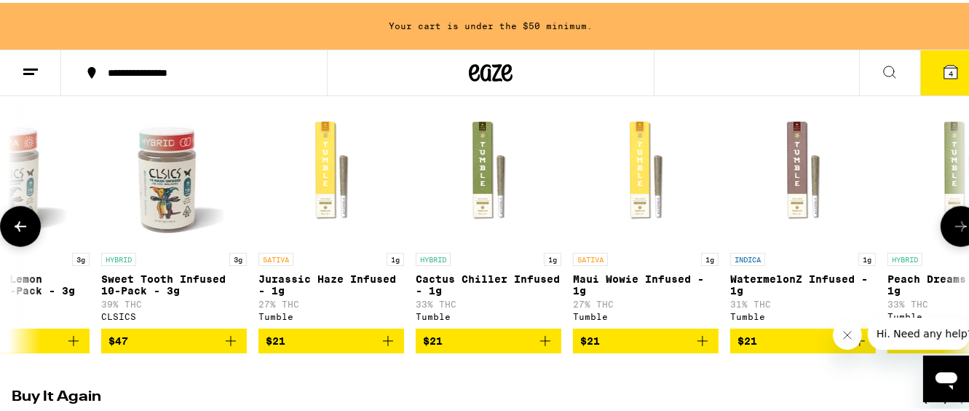
scroll to position [0, 3934]
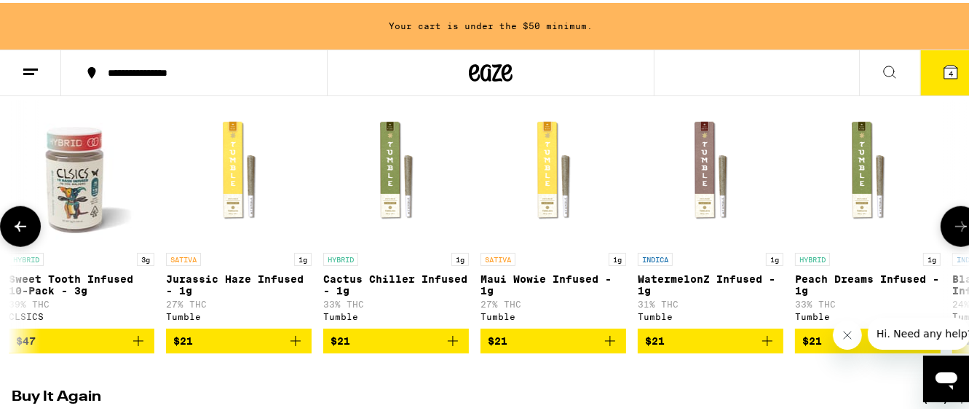
click at [952, 232] on icon at bounding box center [960, 223] width 17 height 17
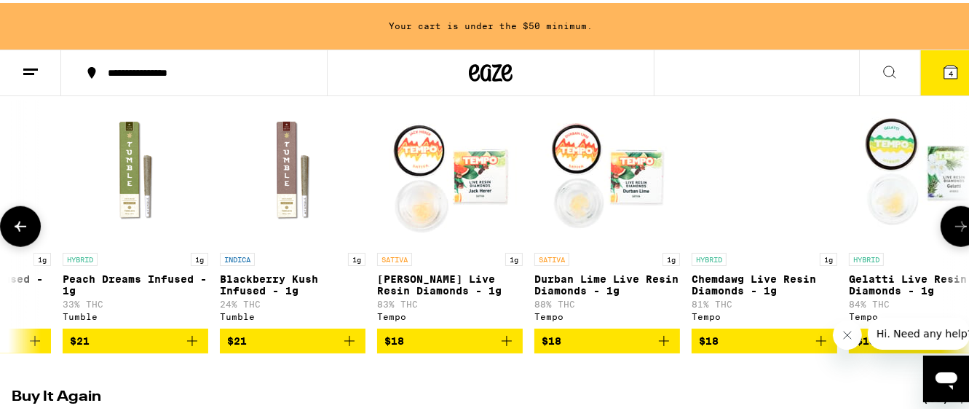
scroll to position [0, 4721]
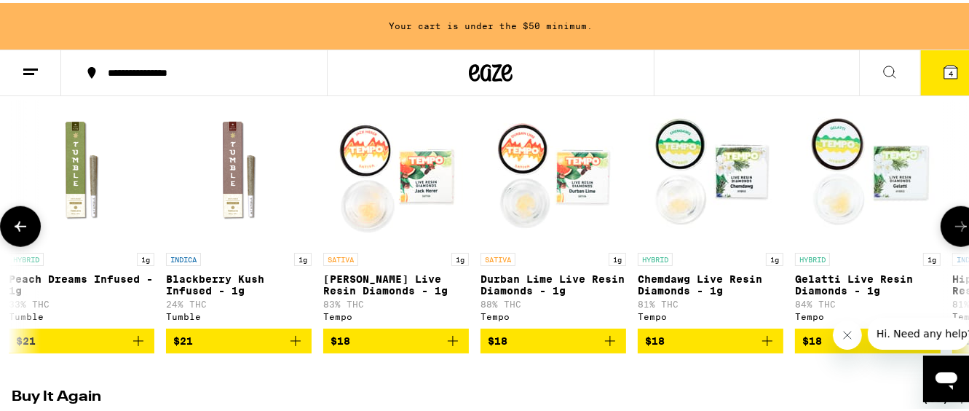
click at [952, 232] on icon at bounding box center [960, 223] width 17 height 17
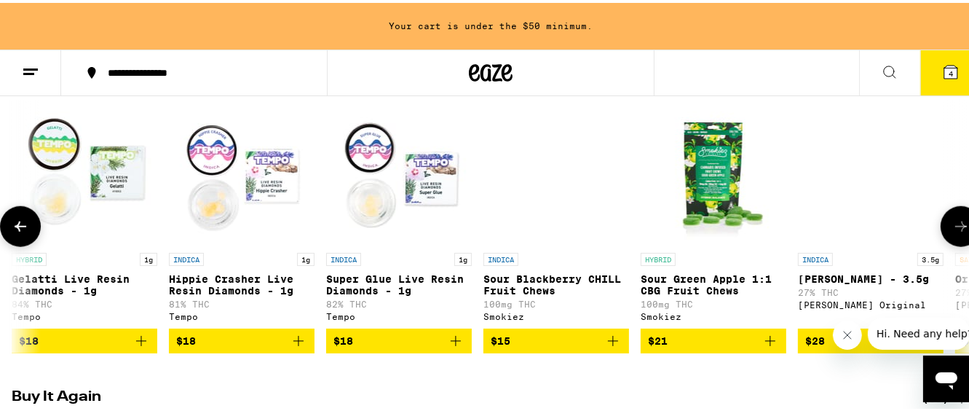
scroll to position [0, 5508]
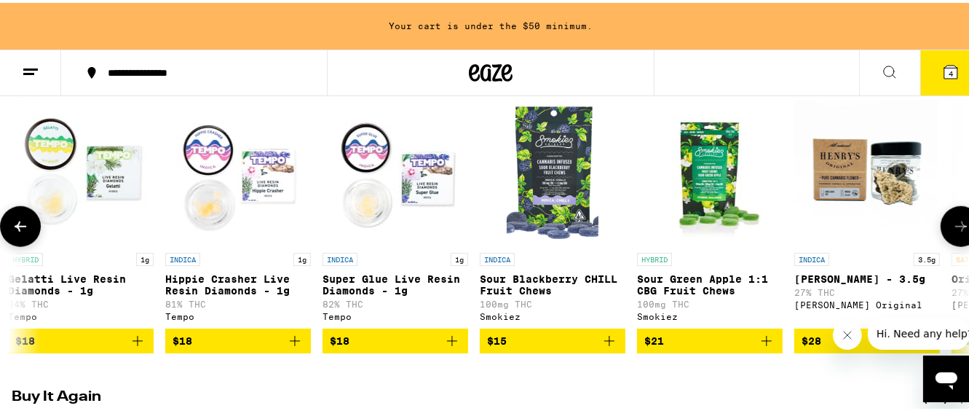
click at [952, 232] on icon at bounding box center [960, 223] width 17 height 17
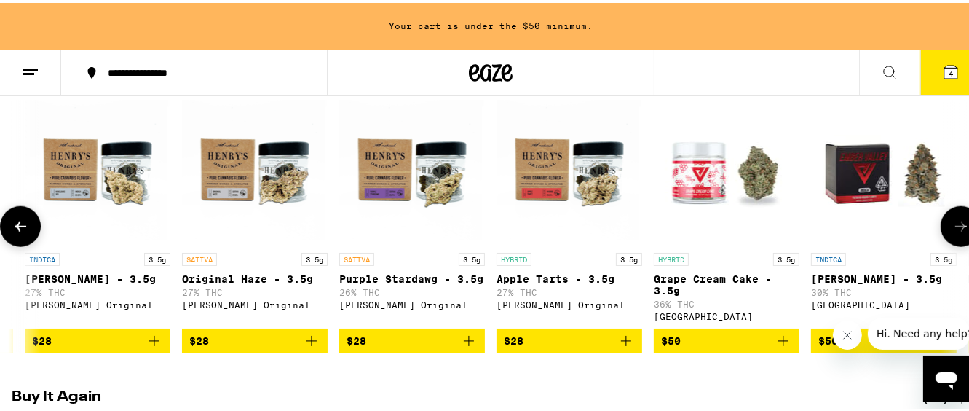
scroll to position [0, 6295]
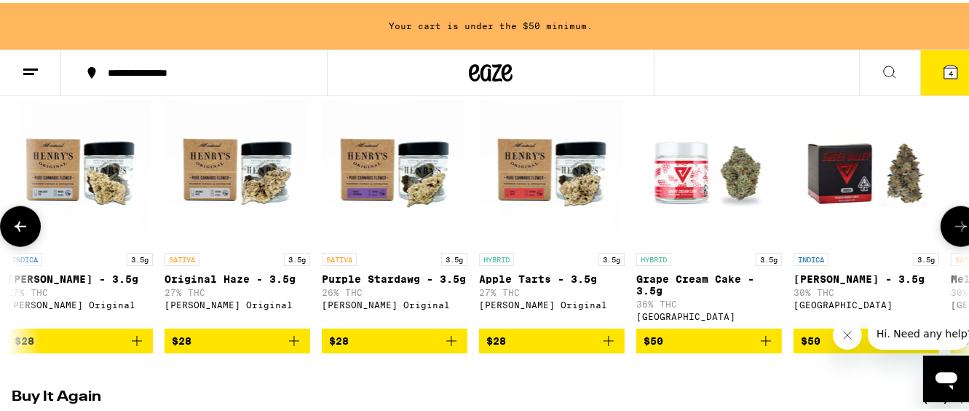
click at [952, 232] on icon at bounding box center [960, 223] width 17 height 17
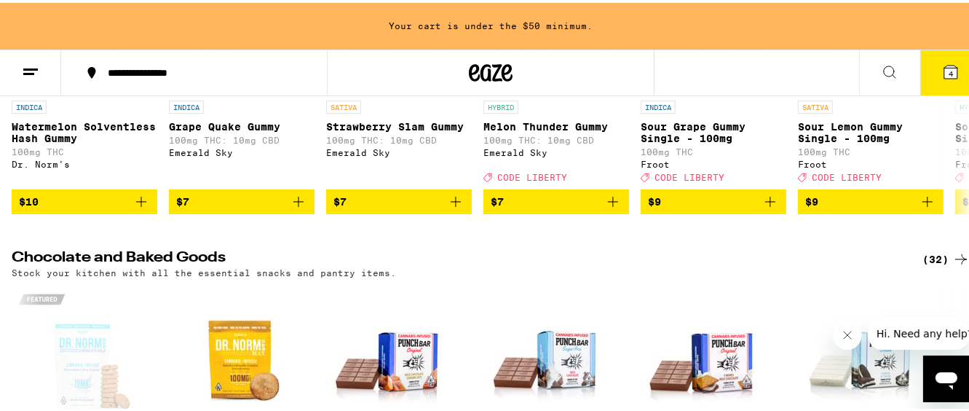
scroll to position [5090, 0]
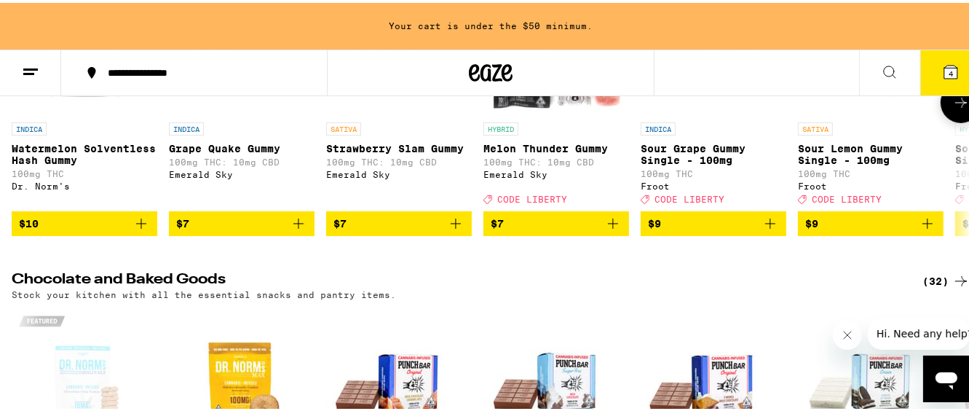
click at [952, 108] on icon at bounding box center [960, 99] width 17 height 17
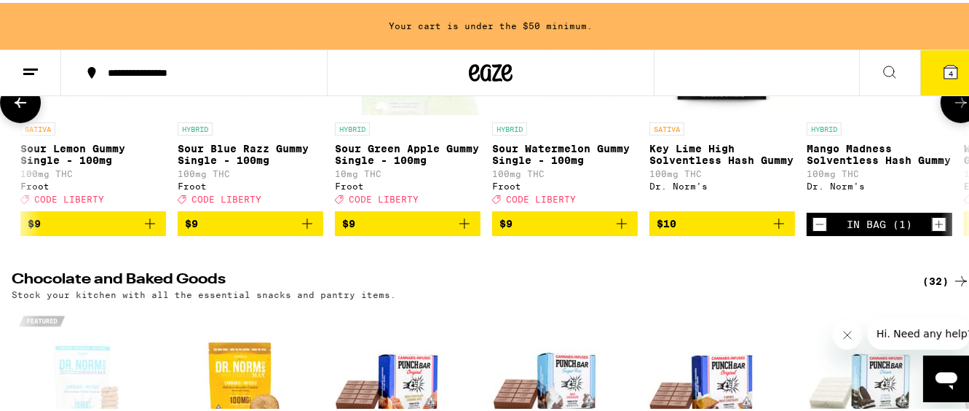
scroll to position [0, 786]
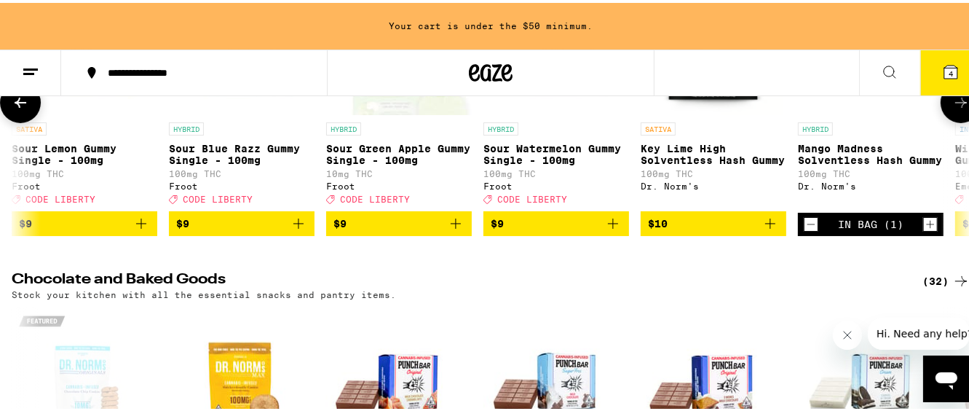
click at [952, 108] on icon at bounding box center [960, 99] width 17 height 17
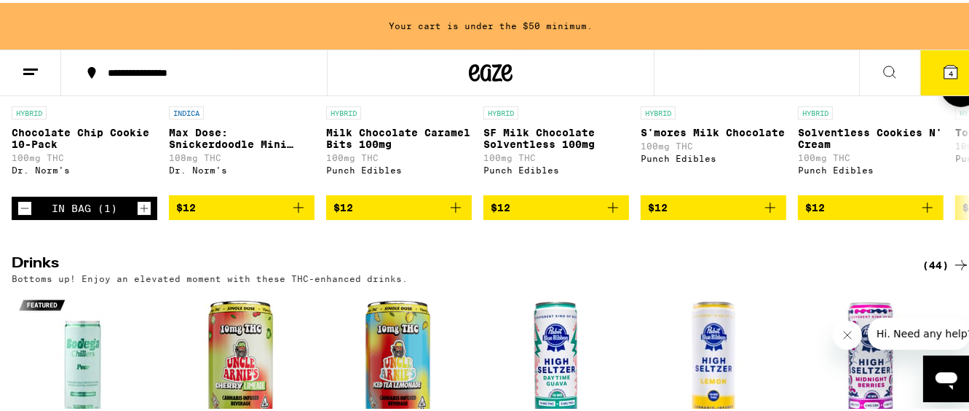
scroll to position [5444, 0]
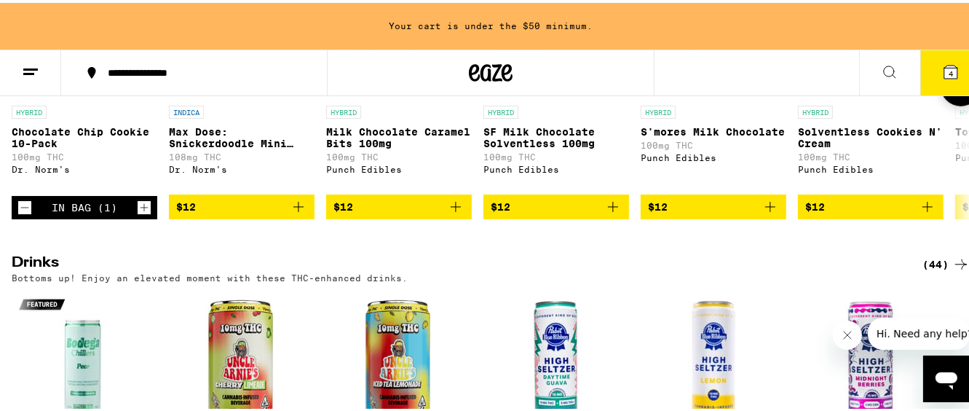
click at [952, 92] on icon at bounding box center [960, 82] width 17 height 17
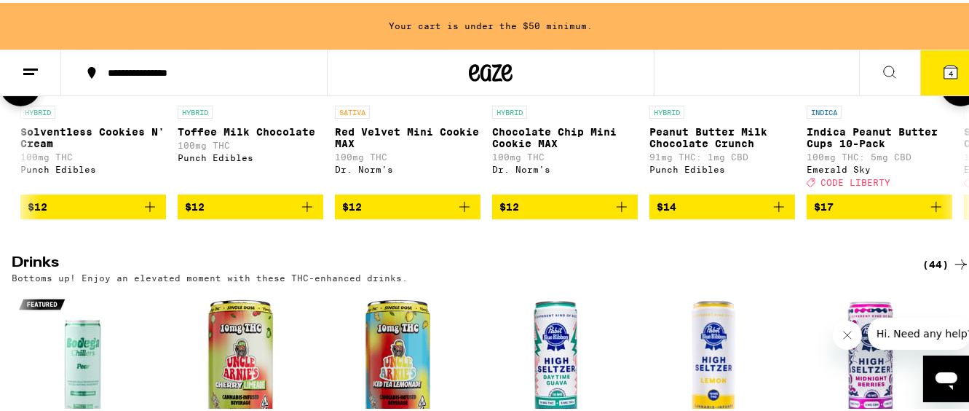
scroll to position [0, 786]
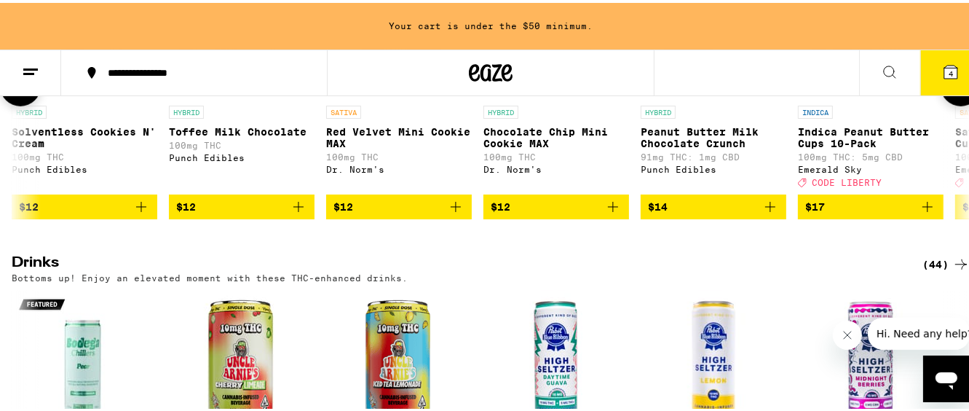
click at [955, 88] on icon at bounding box center [961, 83] width 12 height 10
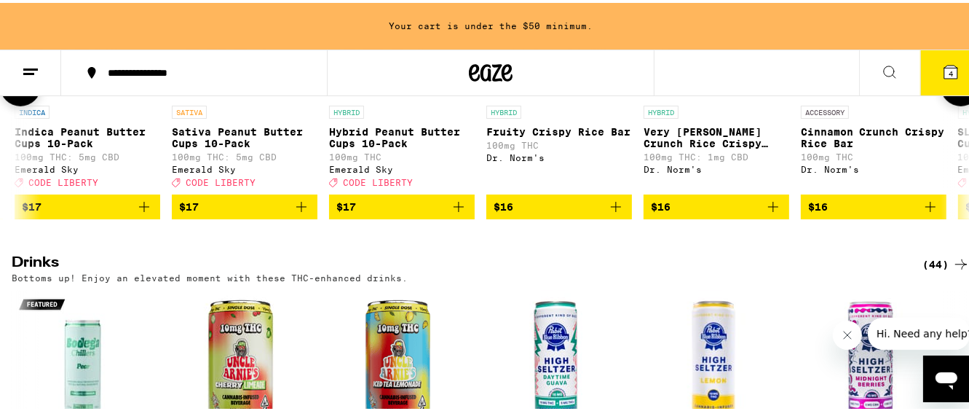
scroll to position [0, 1573]
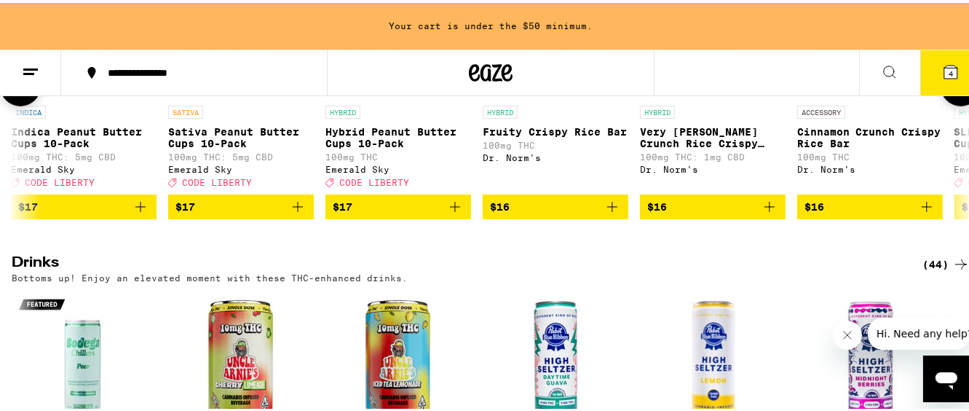
click at [955, 88] on icon at bounding box center [961, 83] width 12 height 10
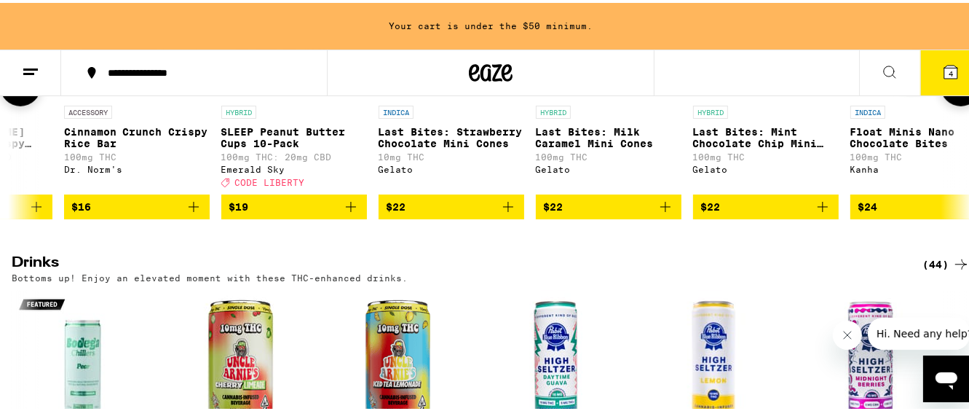
scroll to position [0, 2360]
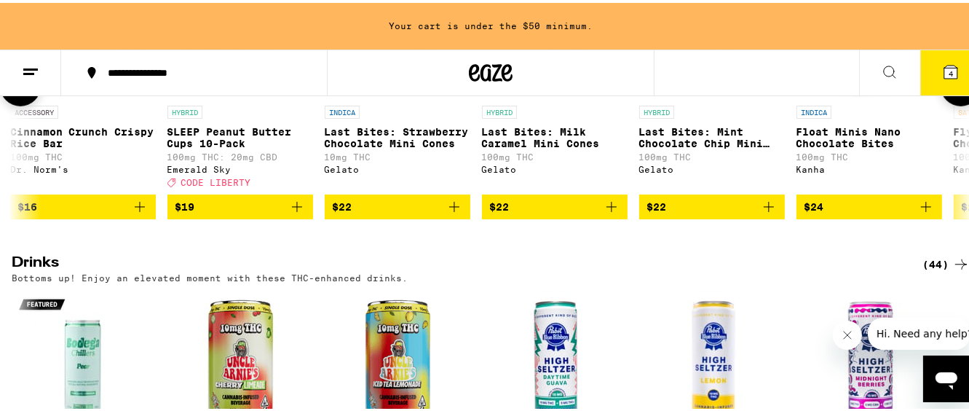
click at [955, 88] on icon at bounding box center [961, 83] width 12 height 10
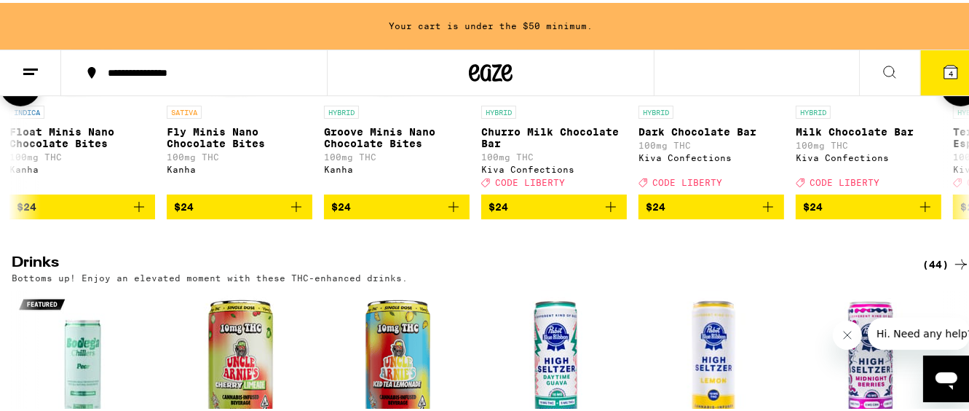
click at [955, 88] on icon at bounding box center [961, 83] width 12 height 10
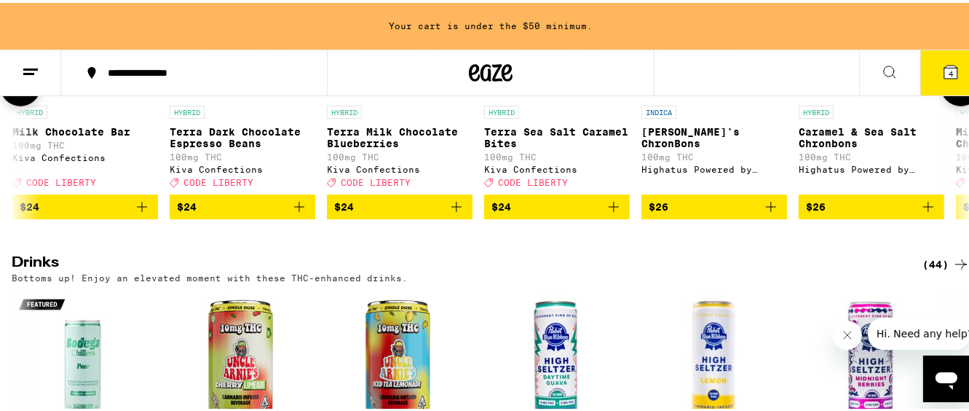
scroll to position [0, 3934]
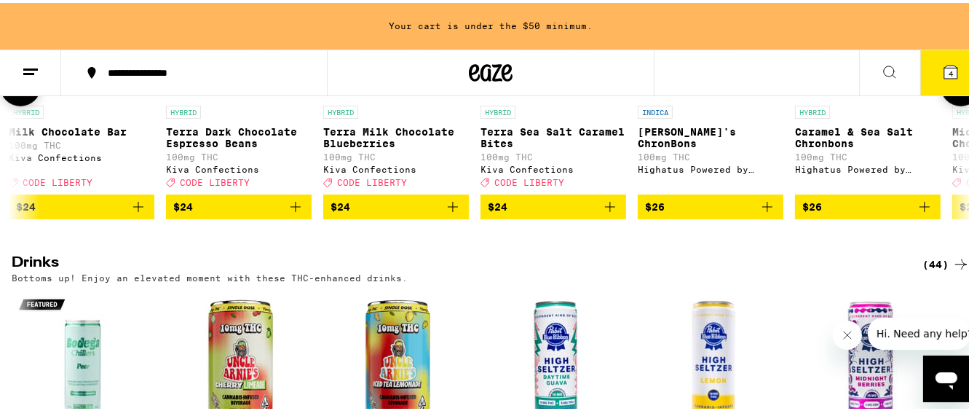
click at [955, 88] on icon at bounding box center [961, 83] width 12 height 10
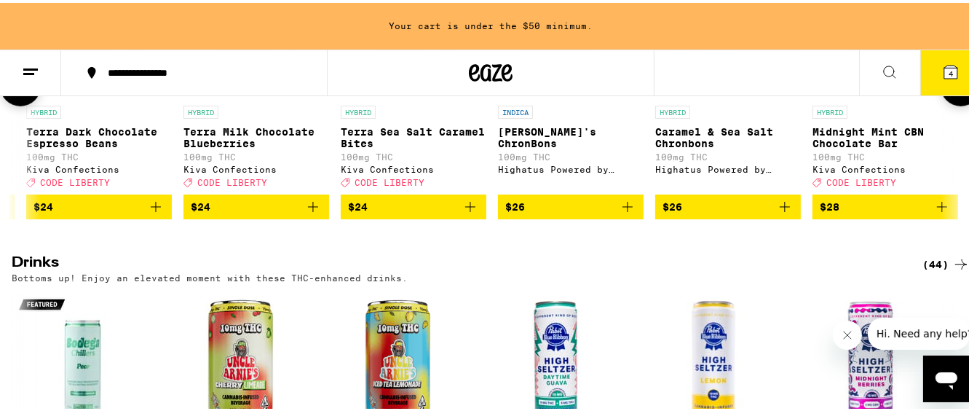
scroll to position [0, 4086]
click at [19, 88] on icon at bounding box center [21, 83] width 12 height 10
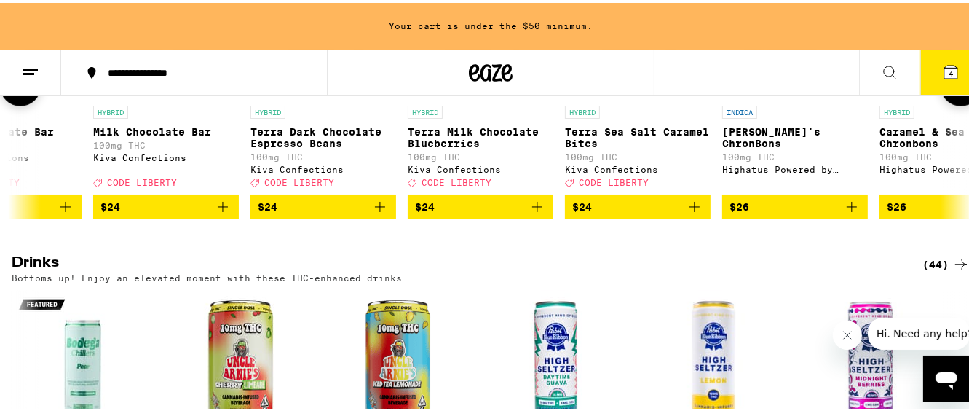
click at [19, 92] on icon at bounding box center [20, 82] width 17 height 17
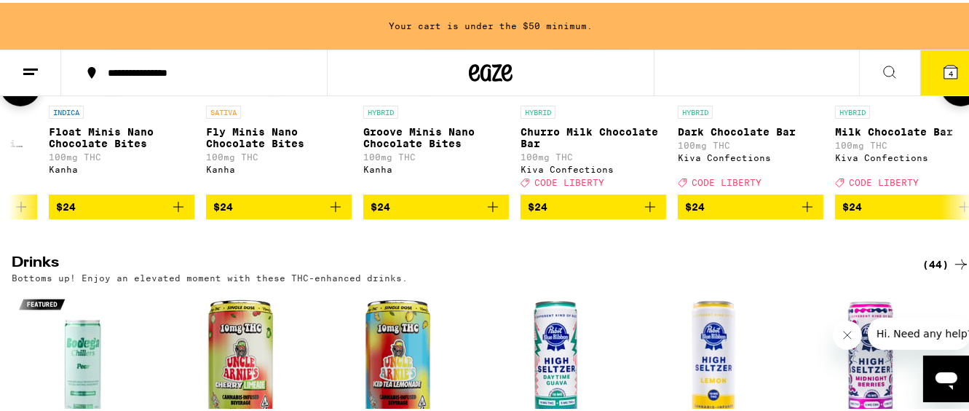
click at [19, 92] on icon at bounding box center [20, 82] width 17 height 17
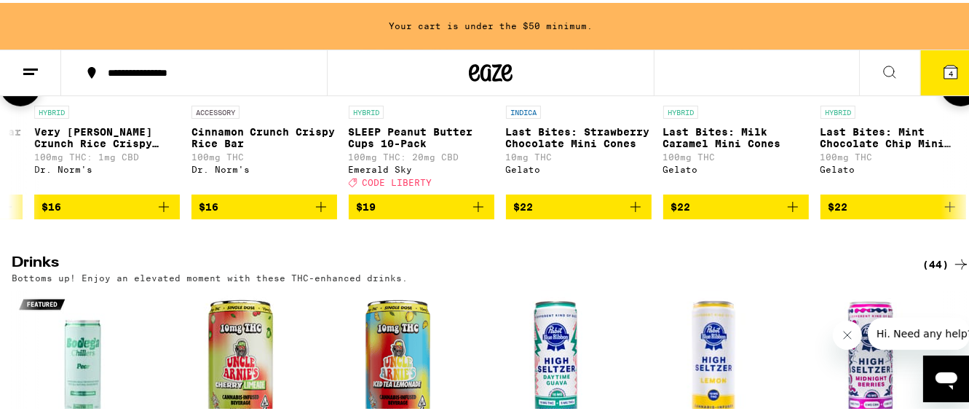
click at [19, 92] on icon at bounding box center [20, 82] width 17 height 17
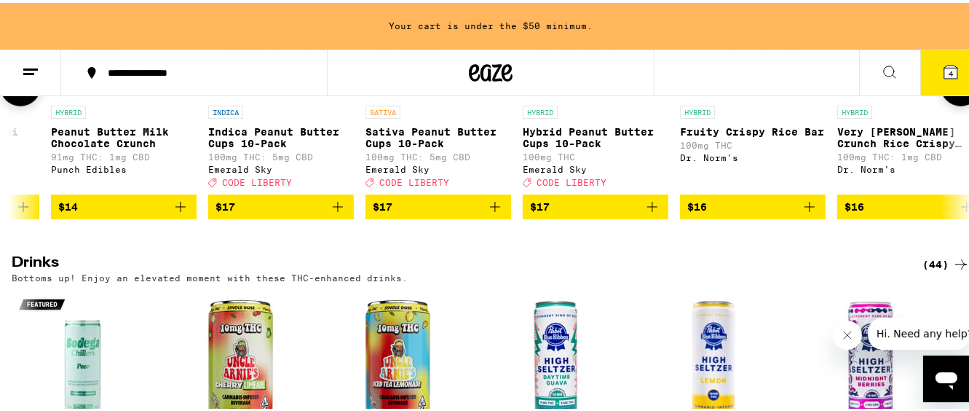
click at [19, 88] on icon at bounding box center [21, 83] width 12 height 10
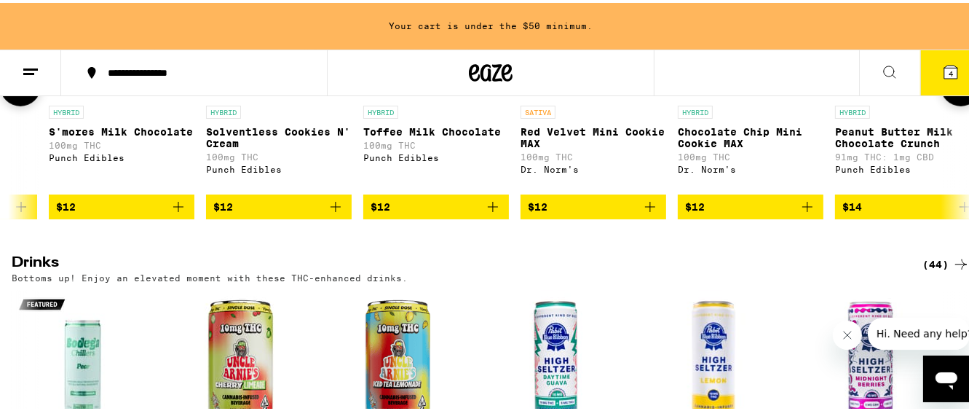
scroll to position [0, 588]
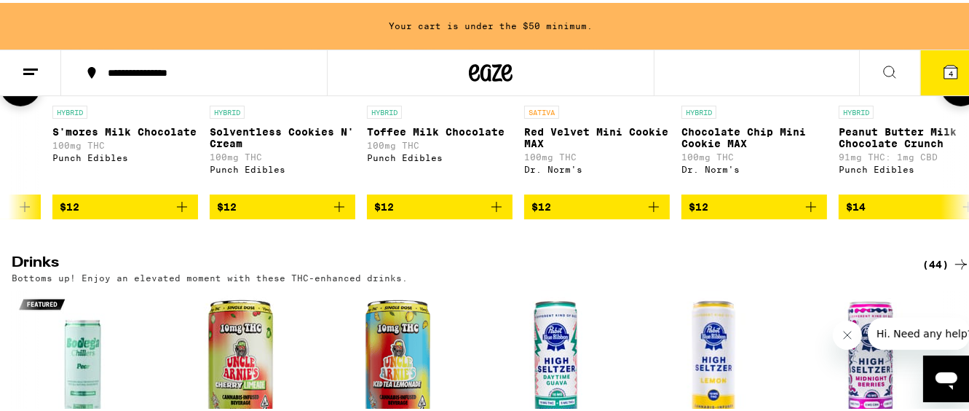
click at [19, 88] on icon at bounding box center [21, 83] width 12 height 10
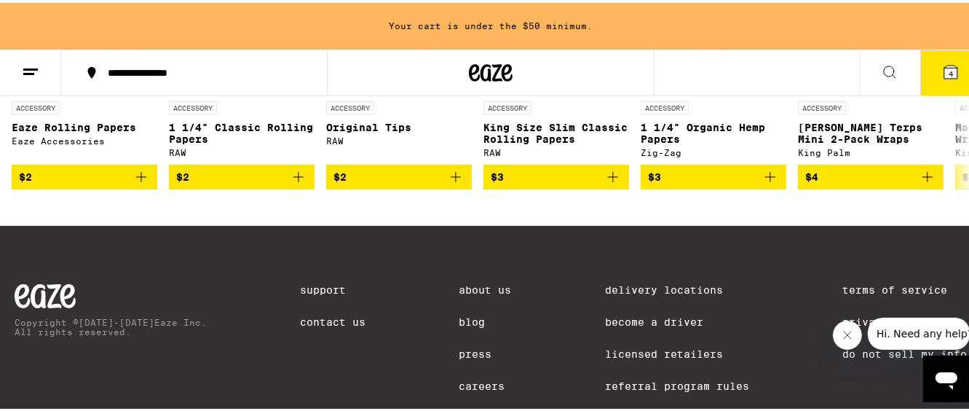
scroll to position [7130, 0]
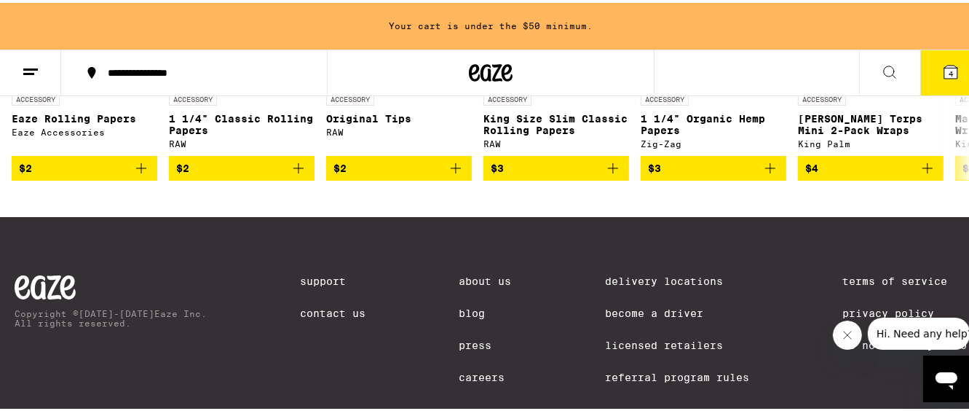
click at [952, 66] on icon at bounding box center [960, 57] width 17 height 17
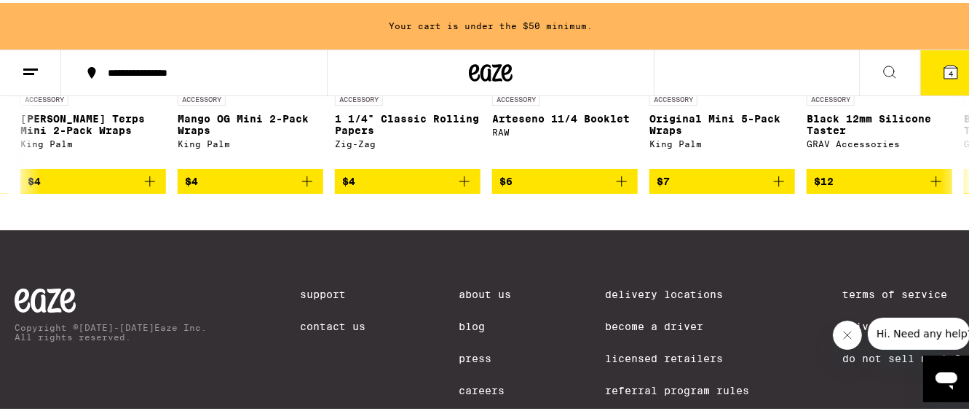
scroll to position [0, 786]
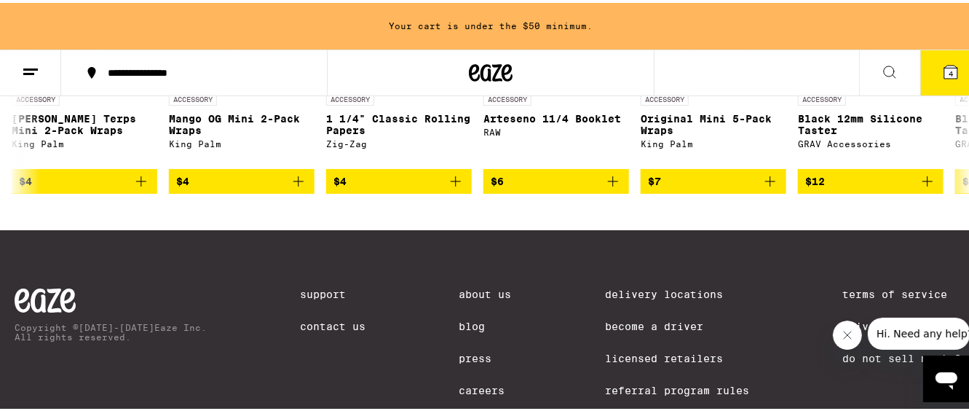
click at [952, 73] on icon at bounding box center [960, 63] width 17 height 17
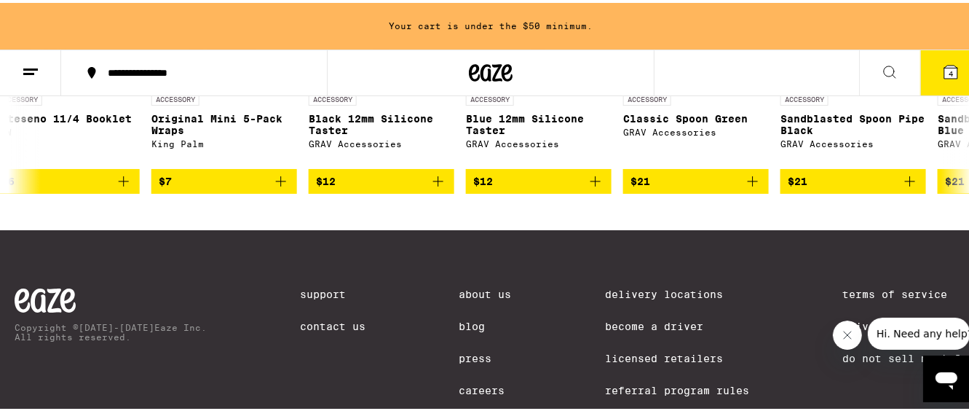
scroll to position [0, 1573]
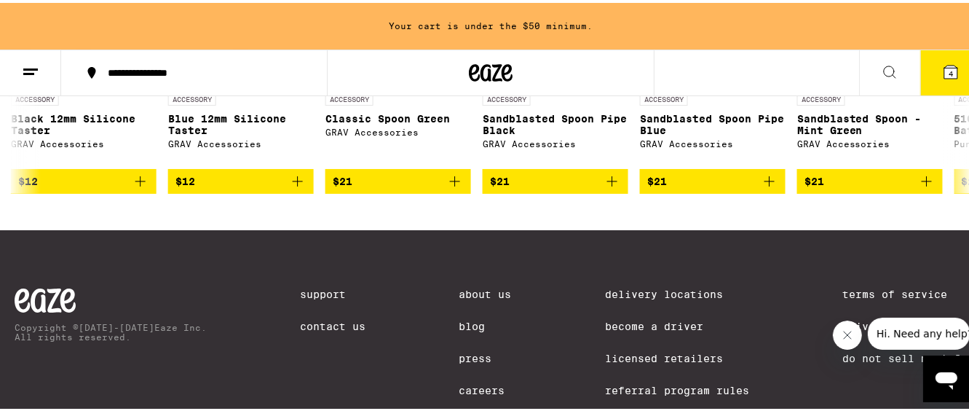
click at [952, 73] on icon at bounding box center [960, 63] width 17 height 17
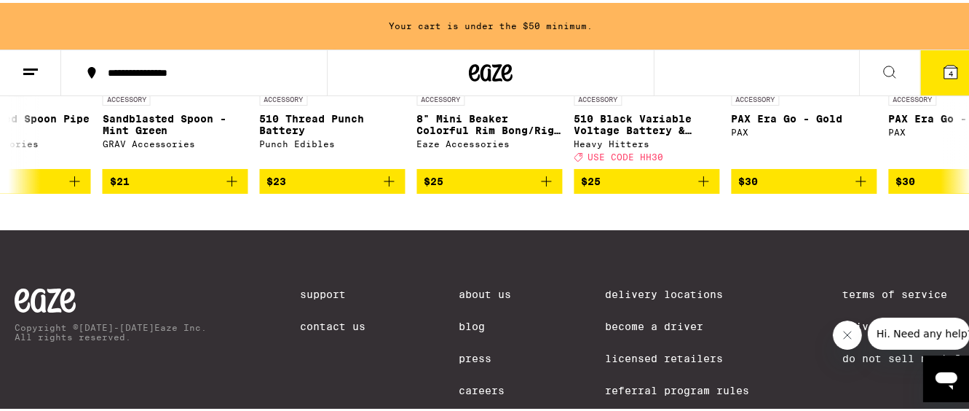
scroll to position [0, 2360]
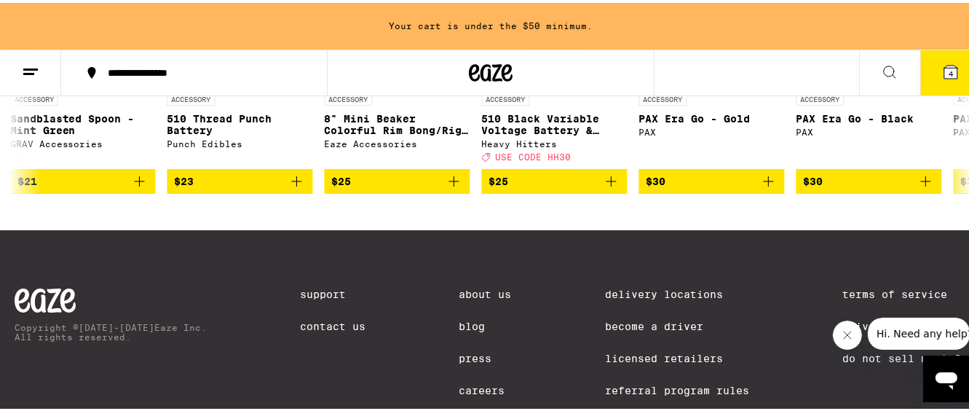
click at [952, 73] on icon at bounding box center [960, 63] width 17 height 17
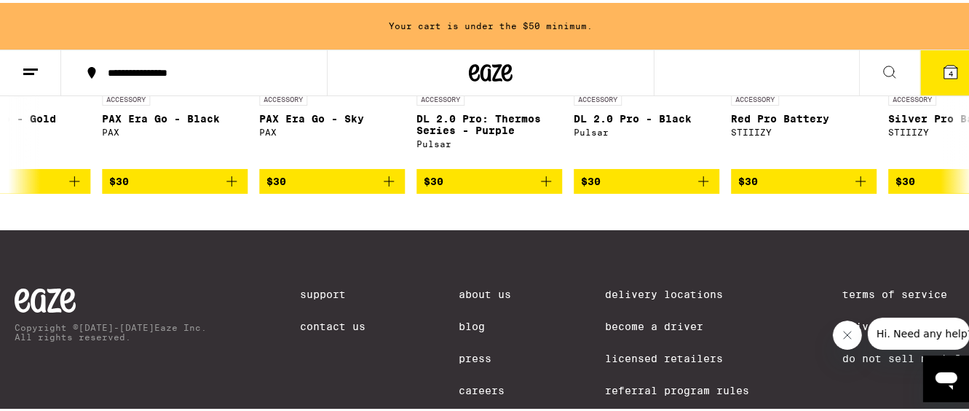
scroll to position [0, 3147]
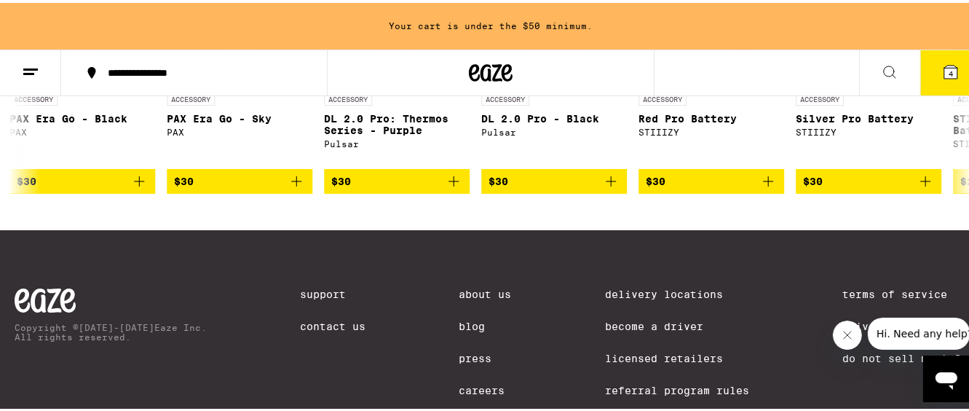
click at [952, 73] on icon at bounding box center [960, 63] width 17 height 17
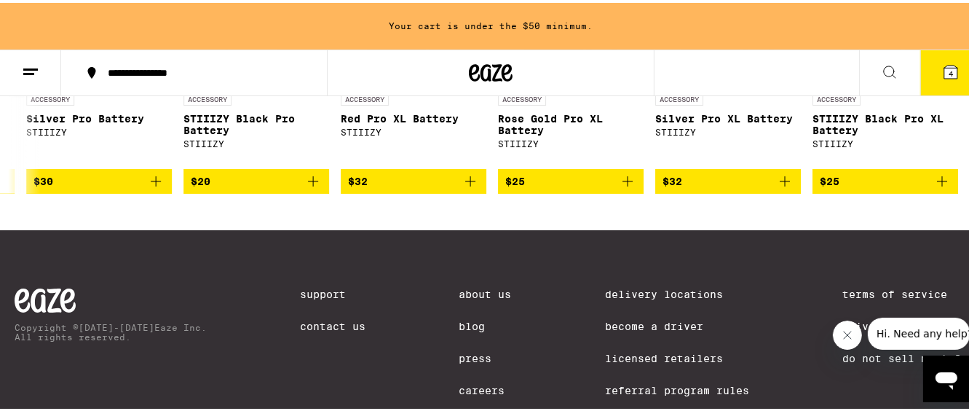
scroll to position [0, 3928]
click at [952, 84] on div at bounding box center [961, 64] width 41 height 41
click at [949, 66] on span "4" at bounding box center [951, 70] width 4 height 9
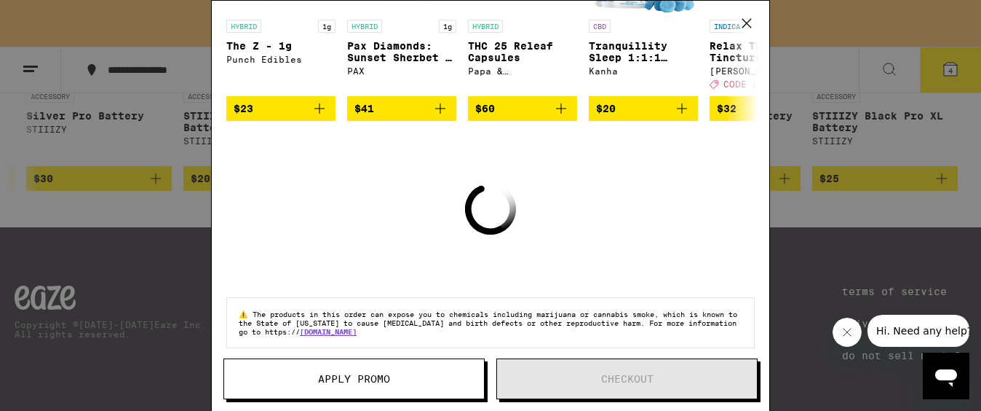
scroll to position [454, 0]
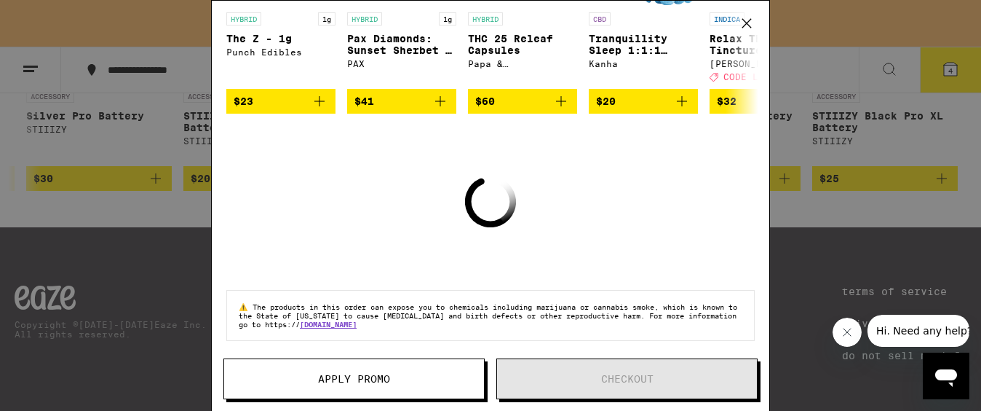
click at [591, 198] on div "Your Cart Your cart is under the $50 minimum. Chocolate Chip Cookie 10-Pack Dr.…" at bounding box center [491, 184] width 558 height 366
click at [591, 199] on div "Your Cart Your cart is under the $50 minimum. Chocolate Chip Cookie 10-Pack Dr.…" at bounding box center [491, 184] width 558 height 366
drag, startPoint x: 590, startPoint y: 200, endPoint x: 582, endPoint y: 211, distance: 13.5
click at [590, 199] on div "Your Cart Your cart is under the $50 minimum. Chocolate Chip Cookie 10-Pack Dr.…" at bounding box center [491, 184] width 558 height 366
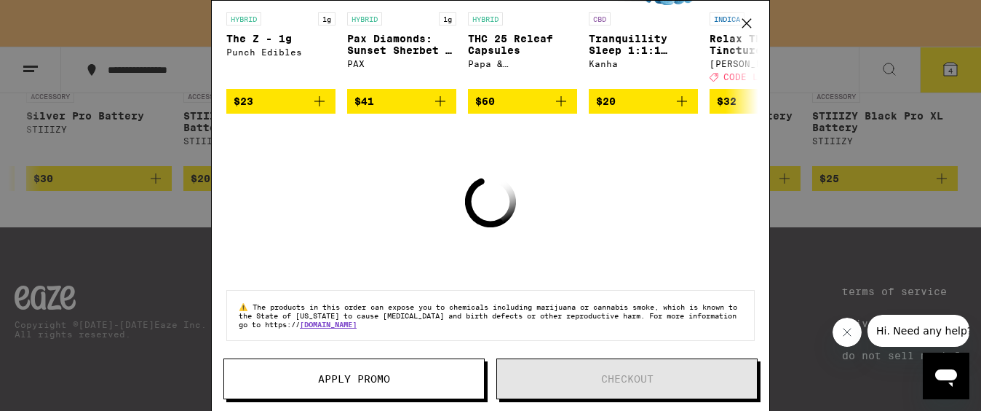
click at [746, 20] on icon at bounding box center [747, 23] width 22 height 22
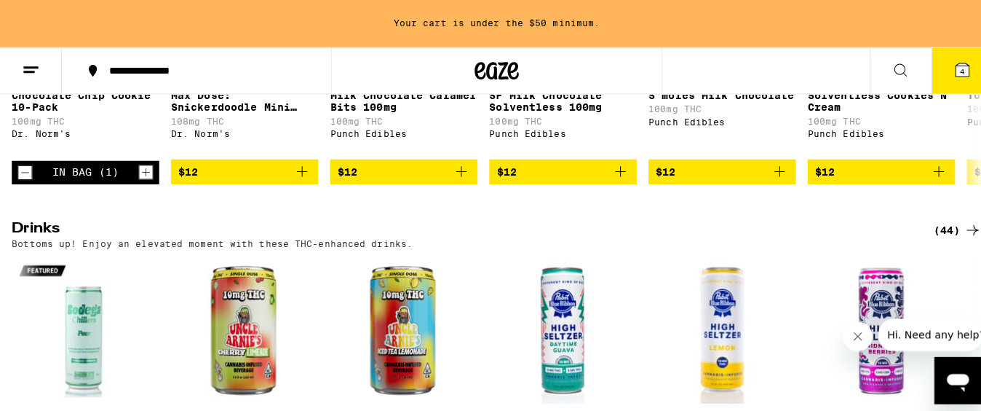
scroll to position [5449, 0]
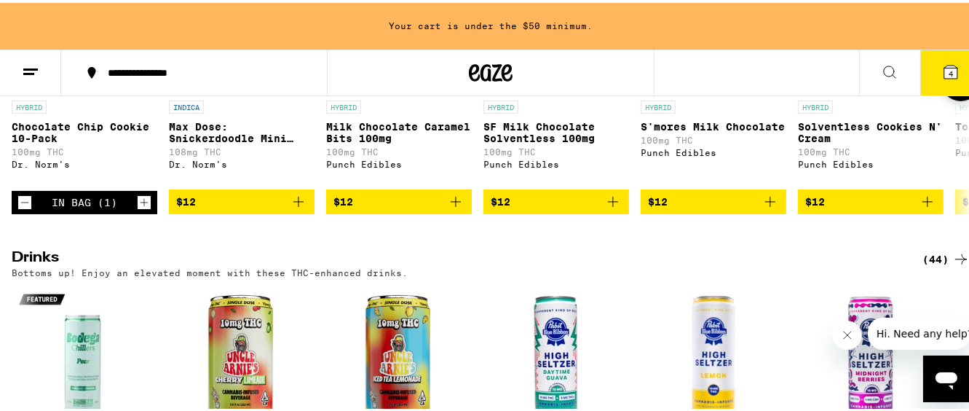
click at [555, 90] on img "Open page for SF Milk Chocolate Solventless 100mg from Punch Edibles" at bounding box center [556, 18] width 146 height 146
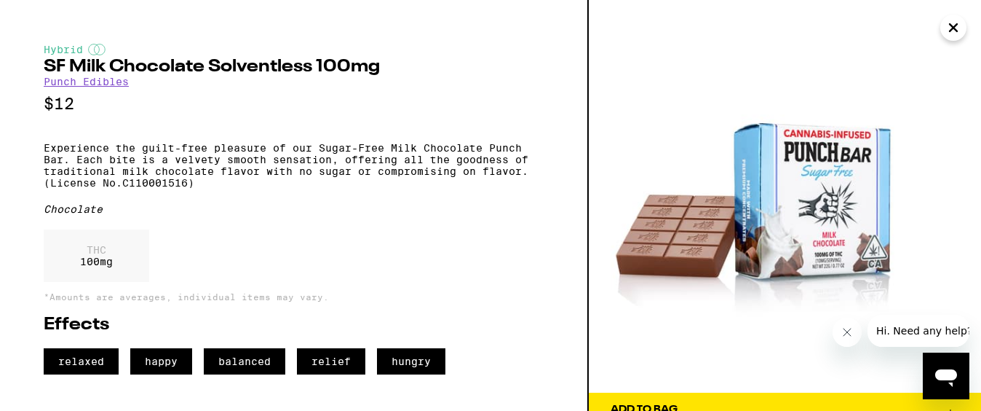
drag, startPoint x: 648, startPoint y: 52, endPoint x: 646, endPoint y: 60, distance: 8.1
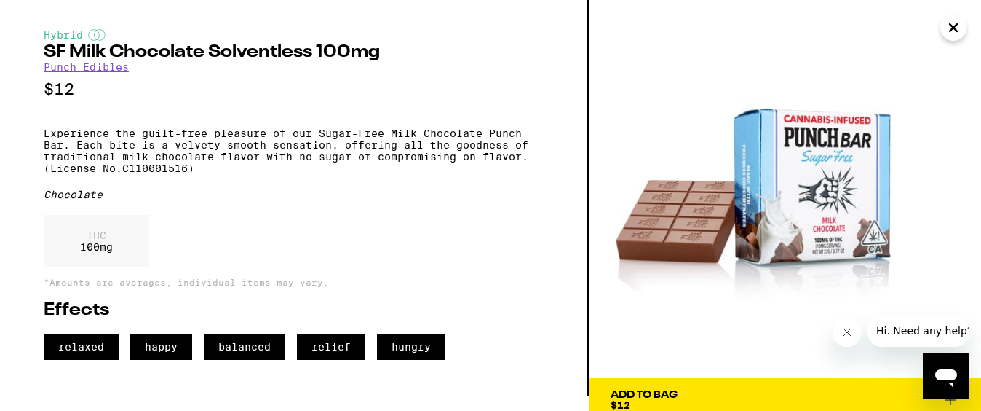
scroll to position [25, 0]
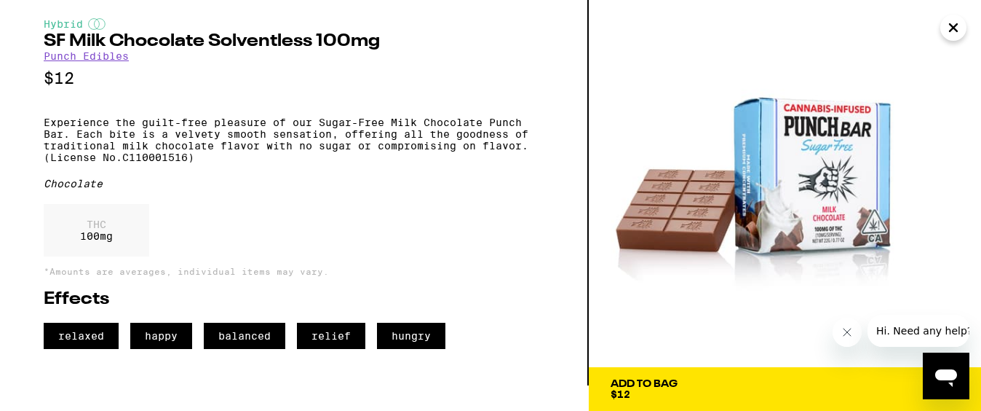
click at [763, 383] on span "Add To Bag $12" at bounding box center [785, 389] width 349 height 20
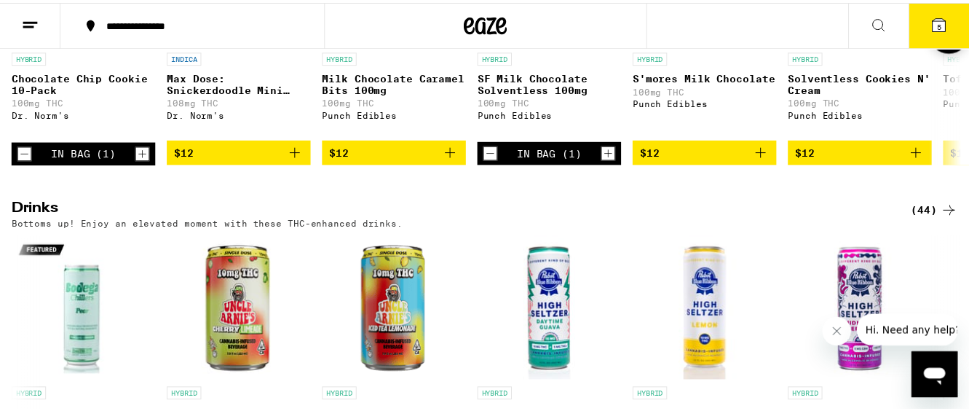
scroll to position [5402, 0]
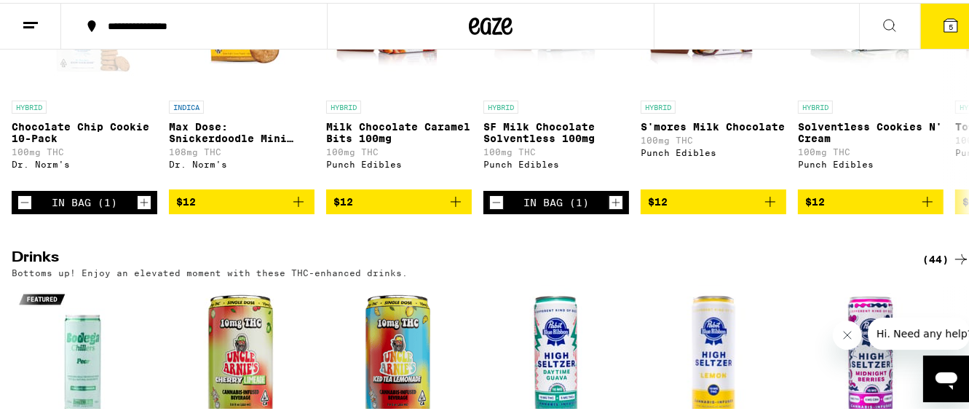
click at [949, 23] on span "5" at bounding box center [951, 24] width 4 height 9
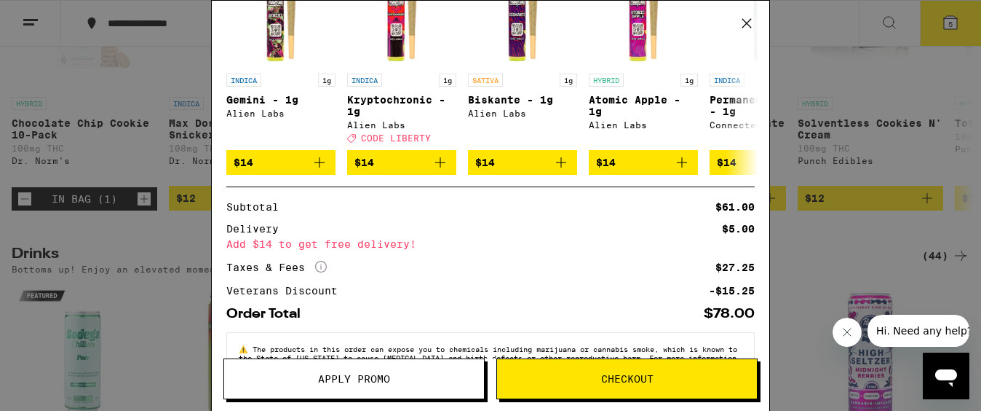
scroll to position [438, 0]
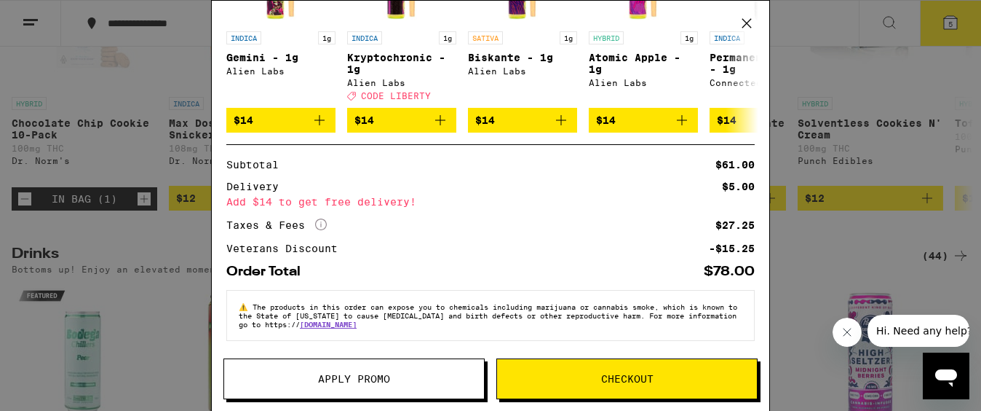
click at [344, 376] on span "Apply Promo" at bounding box center [354, 378] width 72 height 10
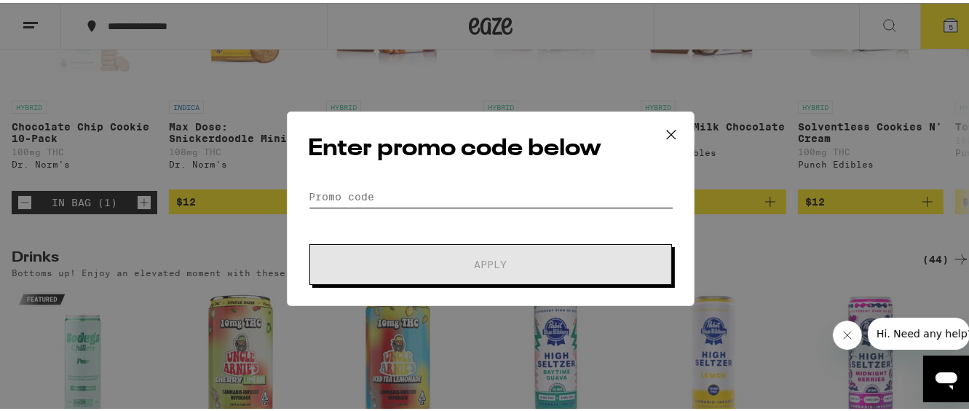
click at [332, 187] on input "Promo Code" at bounding box center [490, 194] width 365 height 22
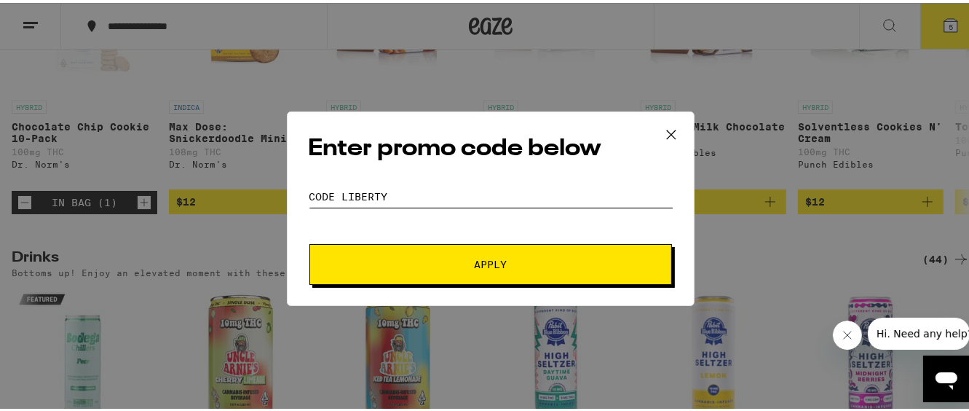
type input "CODE LIBERTY"
click at [488, 253] on button "Apply" at bounding box center [490, 261] width 363 height 41
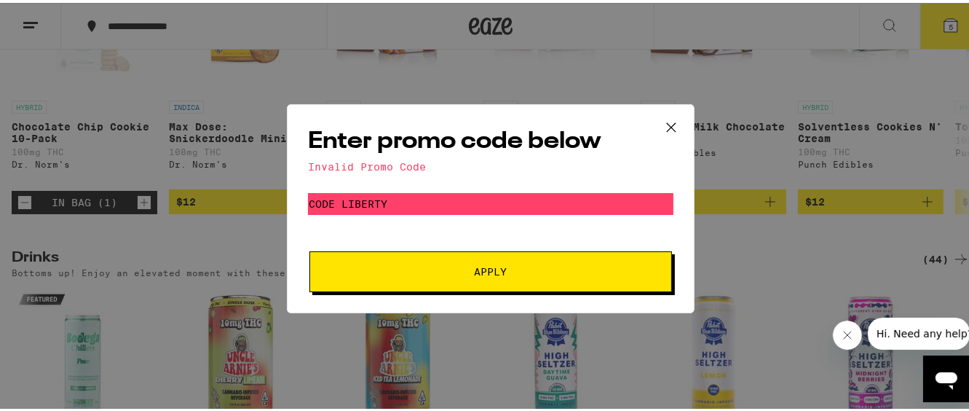
click at [660, 120] on icon at bounding box center [671, 125] width 22 height 22
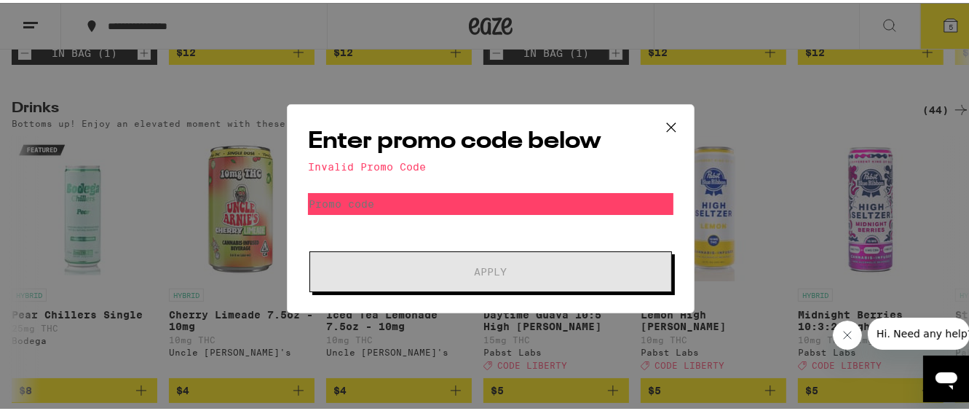
scroll to position [5253, 0]
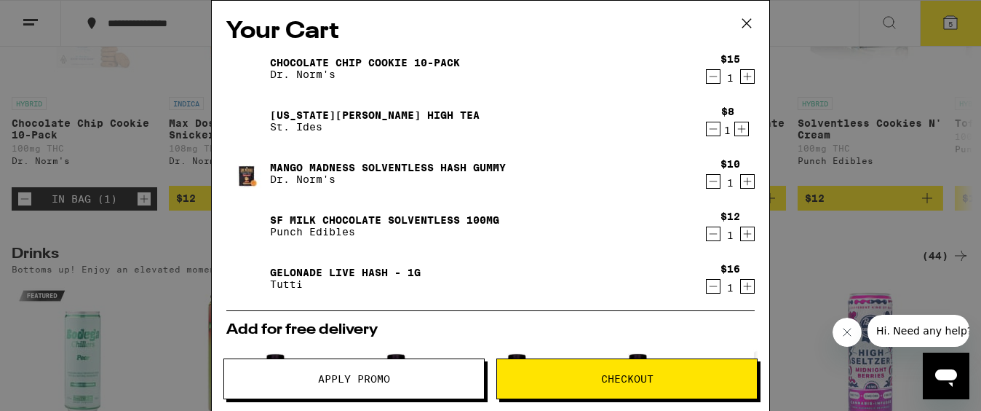
click at [751, 23] on icon at bounding box center [747, 23] width 22 height 22
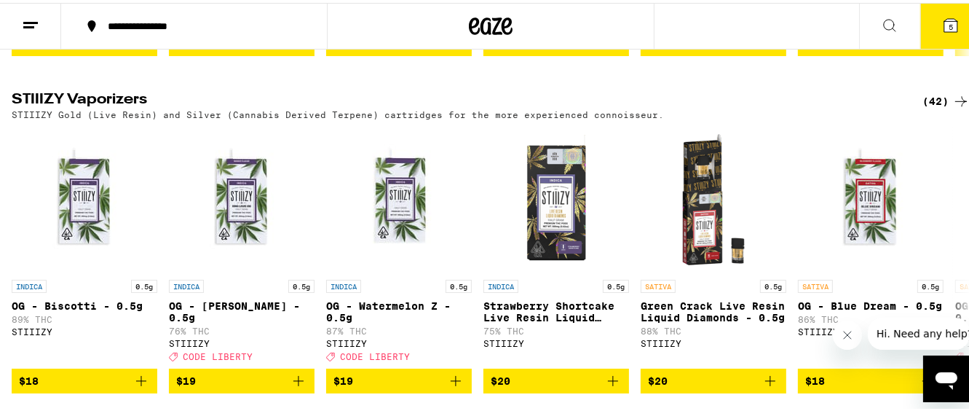
scroll to position [3097, 0]
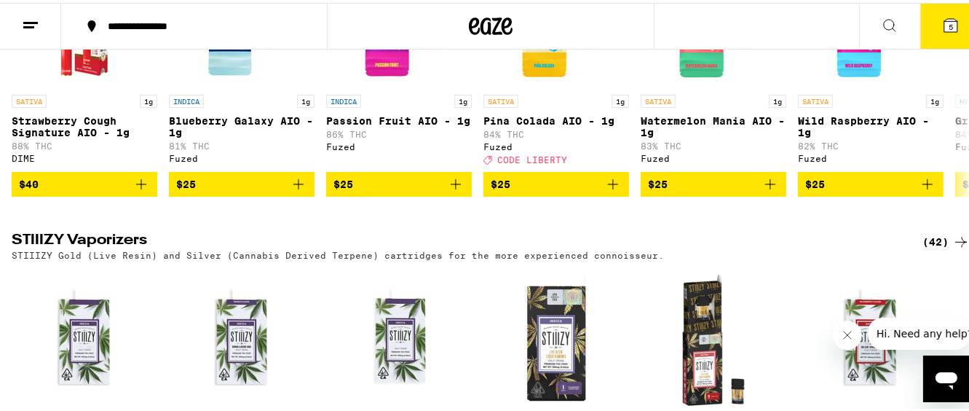
click at [944, 20] on icon at bounding box center [950, 22] width 13 height 13
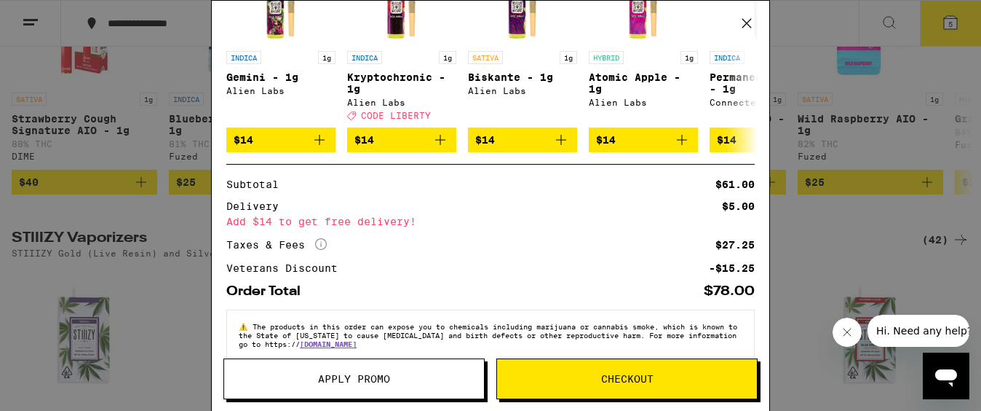
scroll to position [438, 0]
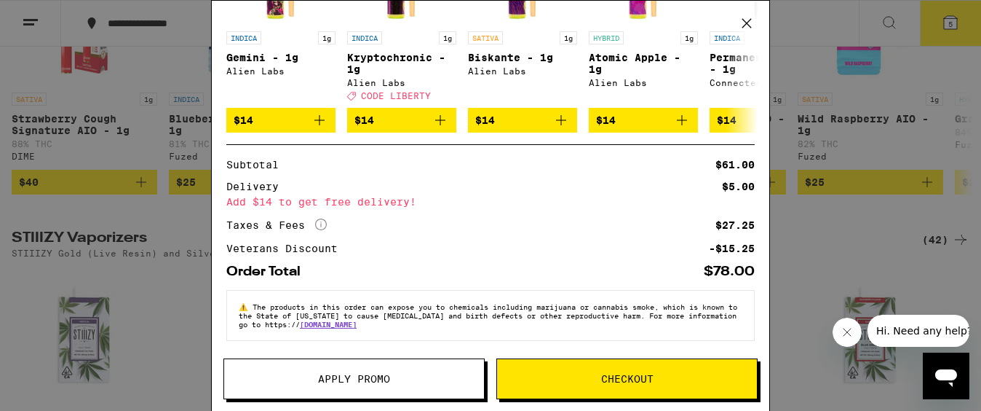
click at [350, 371] on button "Apply Promo" at bounding box center [354, 378] width 261 height 41
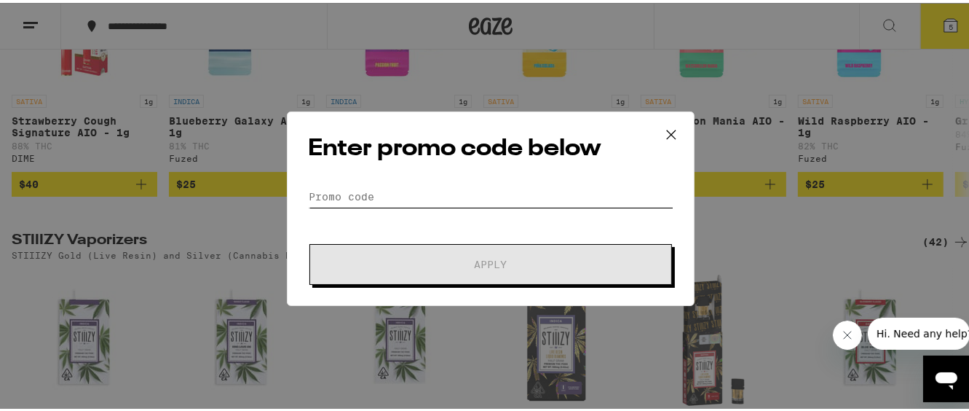
click at [373, 190] on input "Promo Code" at bounding box center [490, 194] width 365 height 22
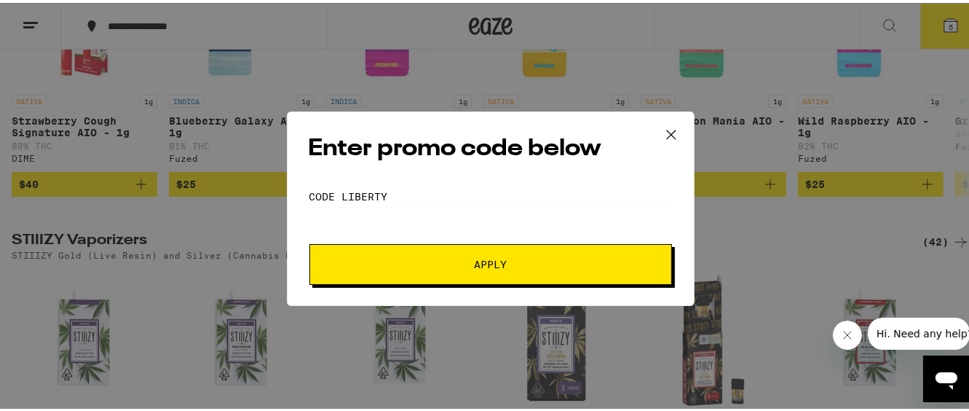
click at [485, 256] on span "Apply" at bounding box center [491, 261] width 33 height 10
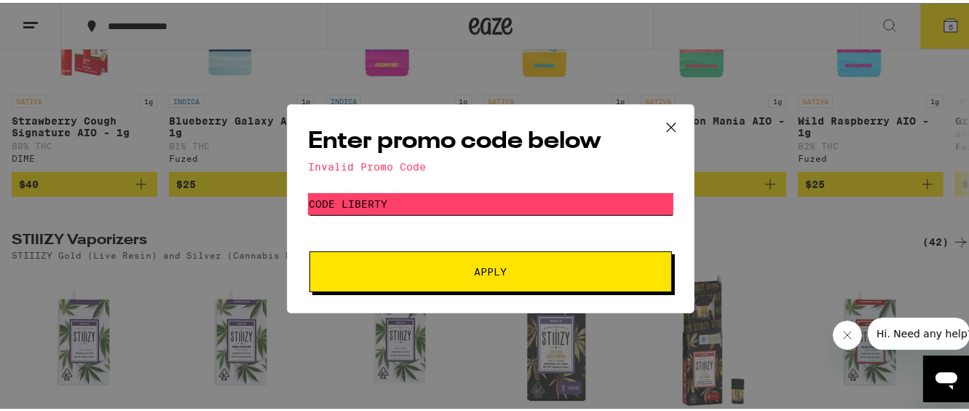
click at [394, 202] on input "CODE LIBERTY" at bounding box center [490, 201] width 365 height 22
type input "C"
type input "CODELIBERTY"
click at [497, 266] on span "Apply" at bounding box center [491, 269] width 33 height 10
click at [671, 123] on icon at bounding box center [671, 125] width 22 height 22
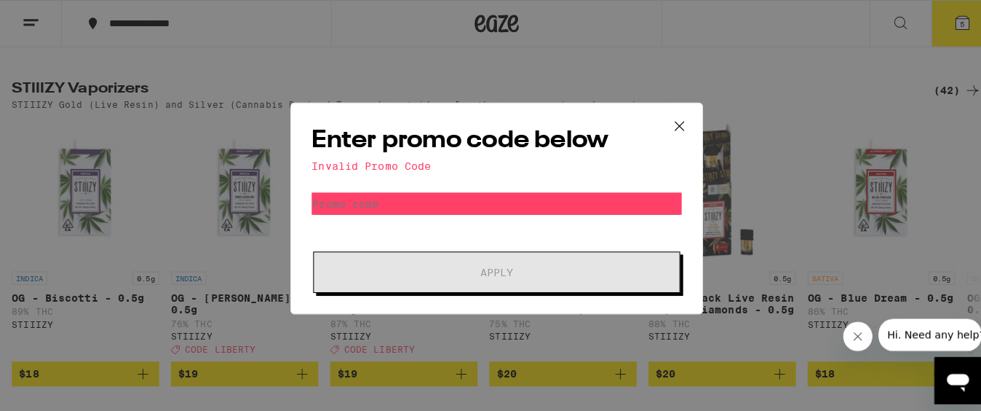
scroll to position [2947, 0]
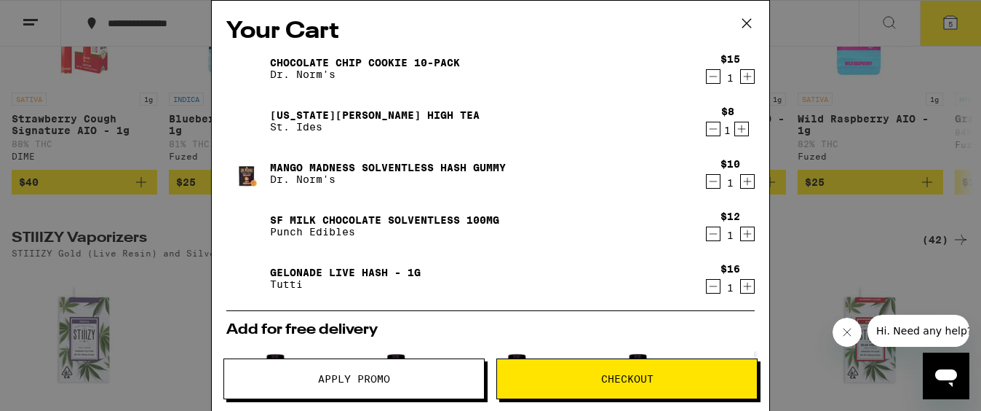
click at [743, 23] on icon at bounding box center [747, 23] width 22 height 22
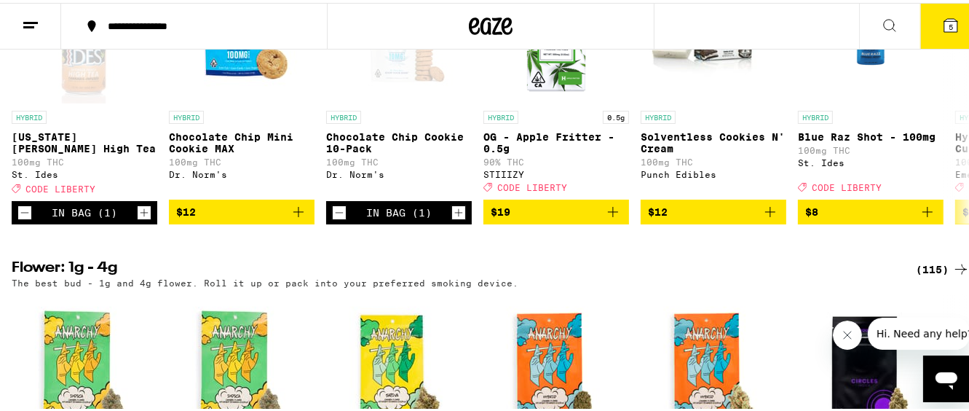
scroll to position [1584, 0]
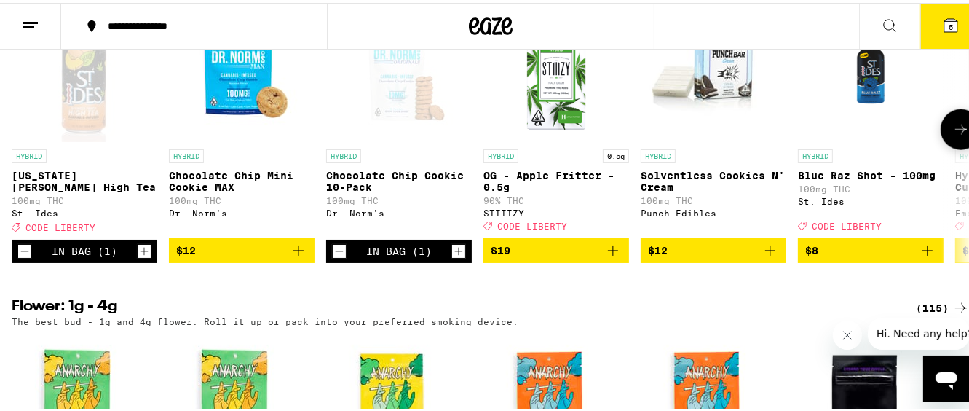
click at [952, 135] on icon at bounding box center [960, 126] width 17 height 17
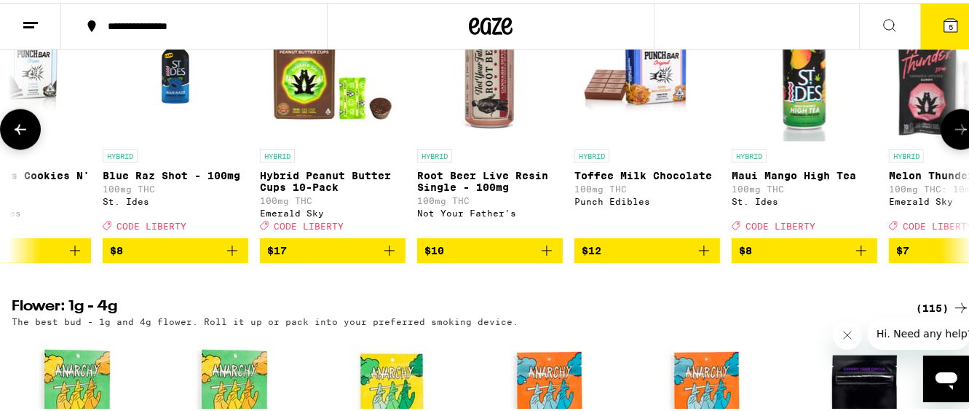
scroll to position [0, 786]
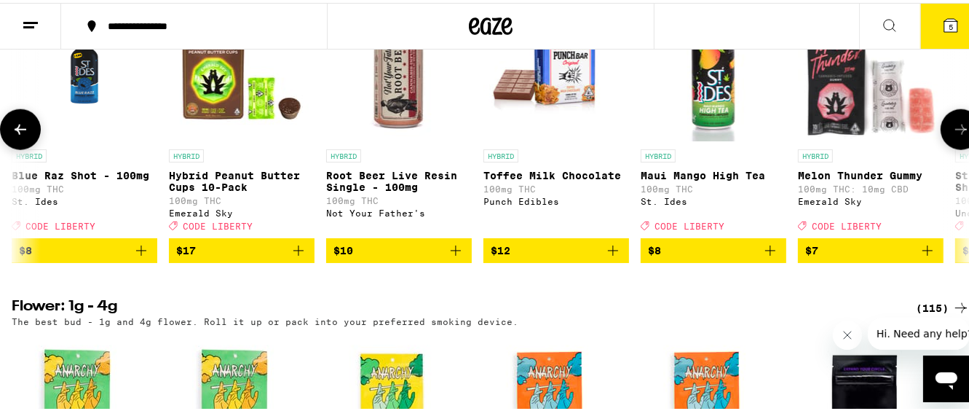
click at [25, 135] on icon at bounding box center [20, 126] width 17 height 17
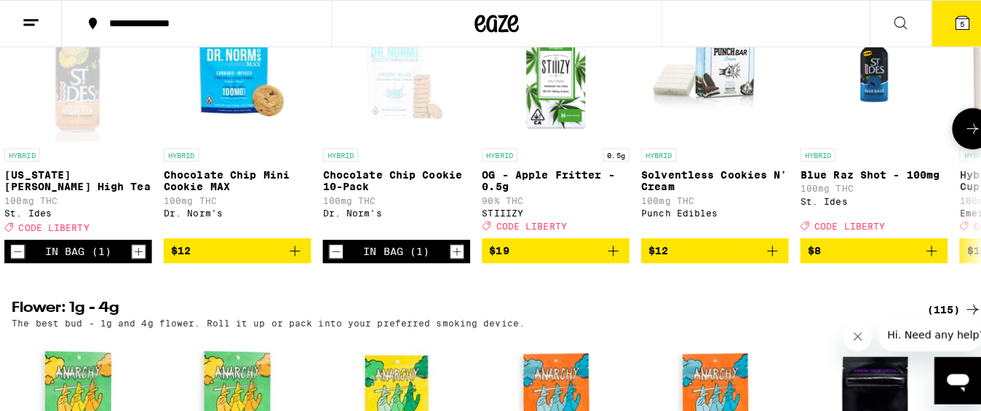
scroll to position [0, 0]
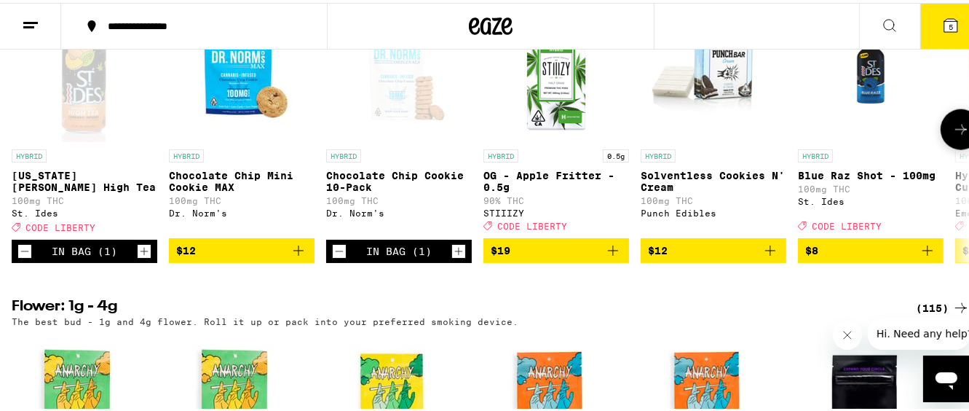
click at [25, 147] on div at bounding box center [20, 126] width 41 height 41
click at [942, 16] on icon at bounding box center [950, 22] width 17 height 17
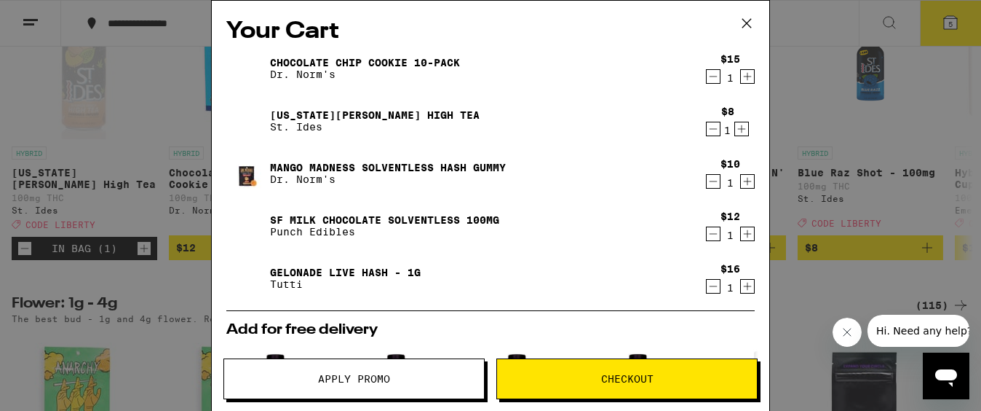
click at [350, 373] on span "Apply Promo" at bounding box center [354, 378] width 72 height 10
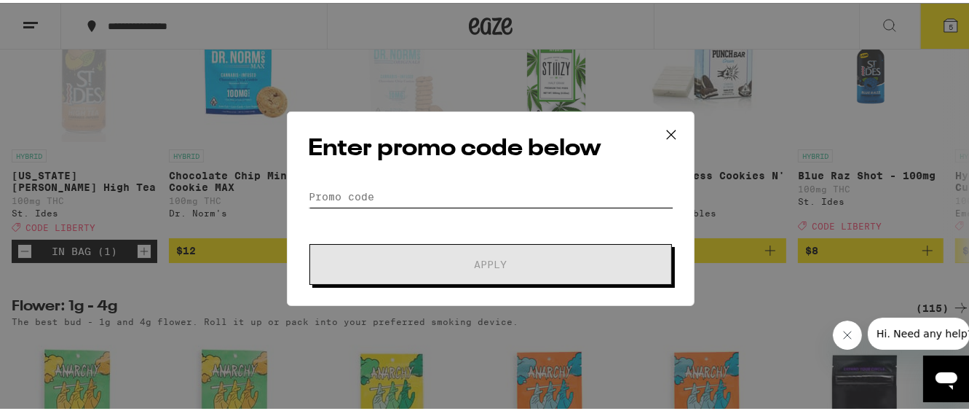
click at [347, 189] on input "Promo Code" at bounding box center [490, 194] width 365 height 22
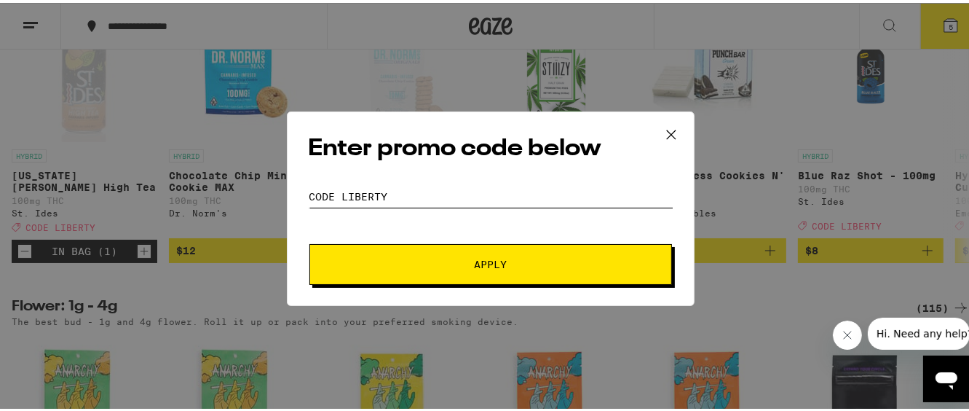
type input "CODE LIBERTY"
click at [483, 253] on button "Apply" at bounding box center [490, 261] width 363 height 41
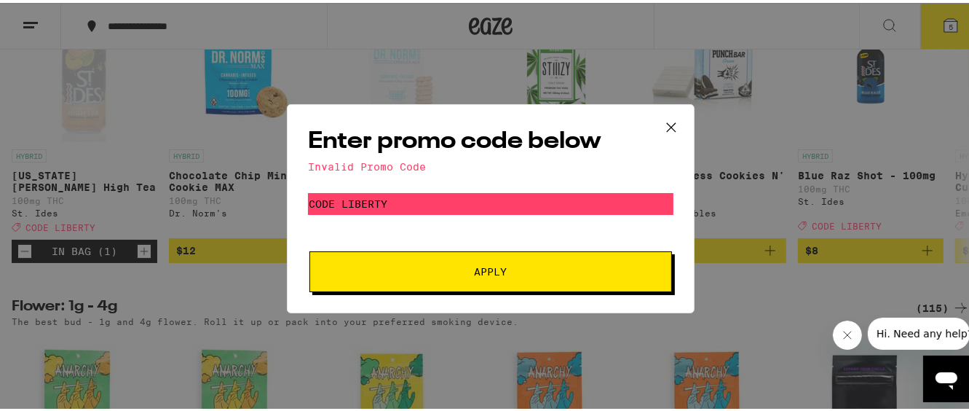
click at [667, 128] on icon at bounding box center [671, 125] width 22 height 22
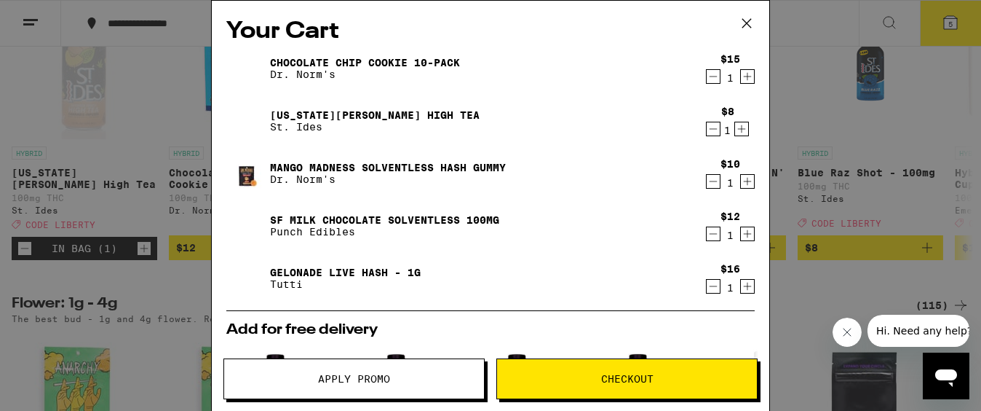
click at [746, 26] on icon at bounding box center [747, 23] width 22 height 22
